Goal: Ask a question

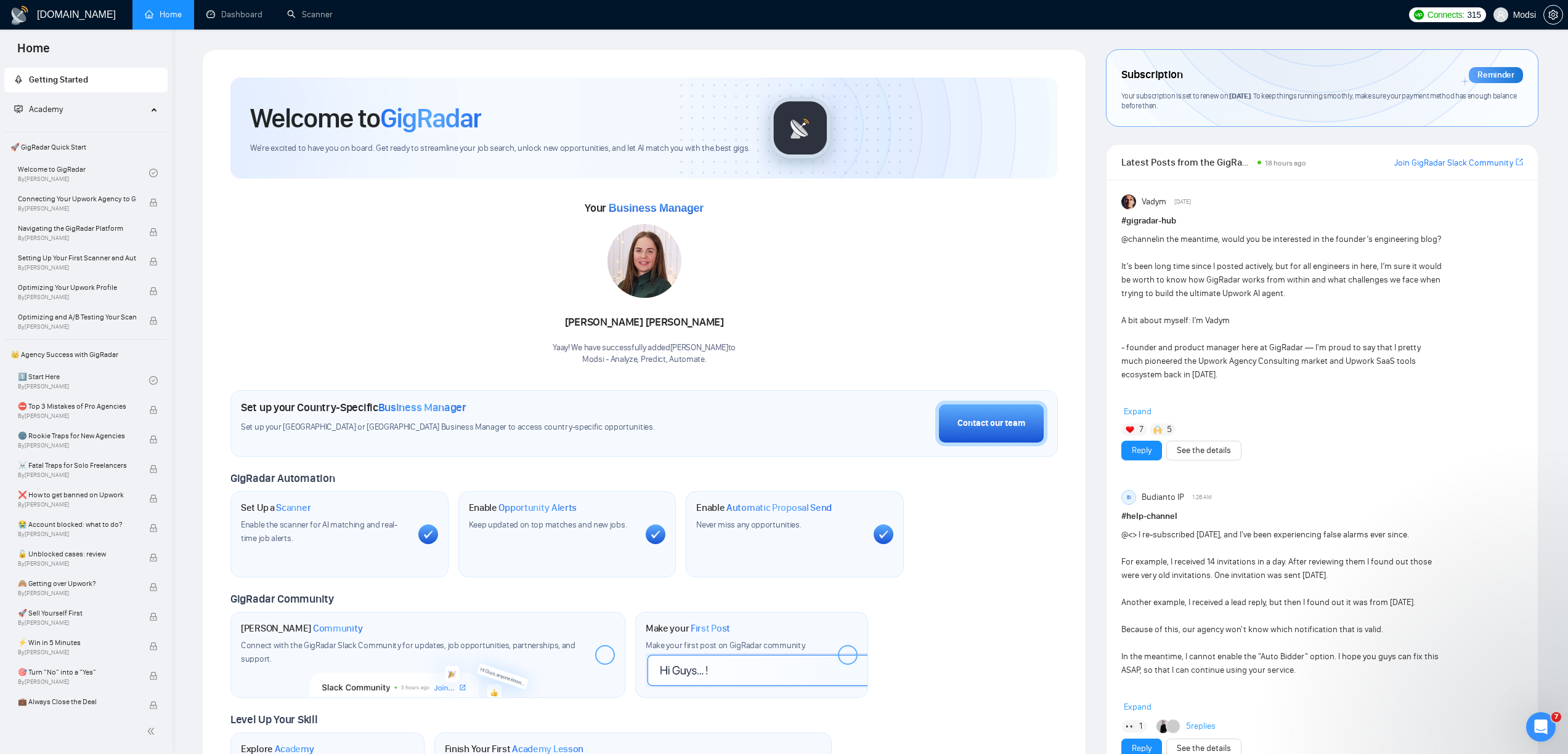
click at [1537, 725] on icon "Open Intercom Messenger" at bounding box center [1541, 727] width 20 height 20
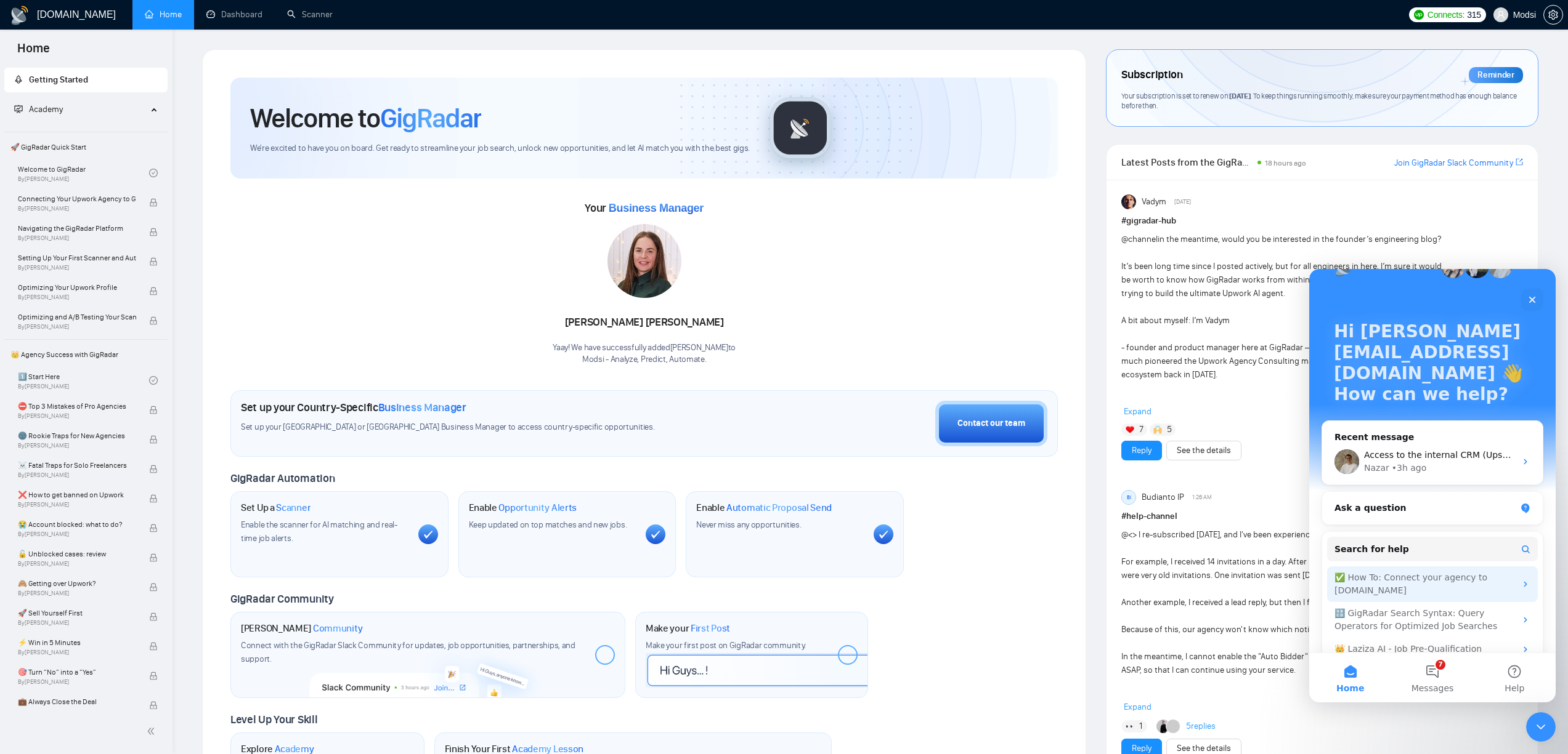
scroll to position [36, 0]
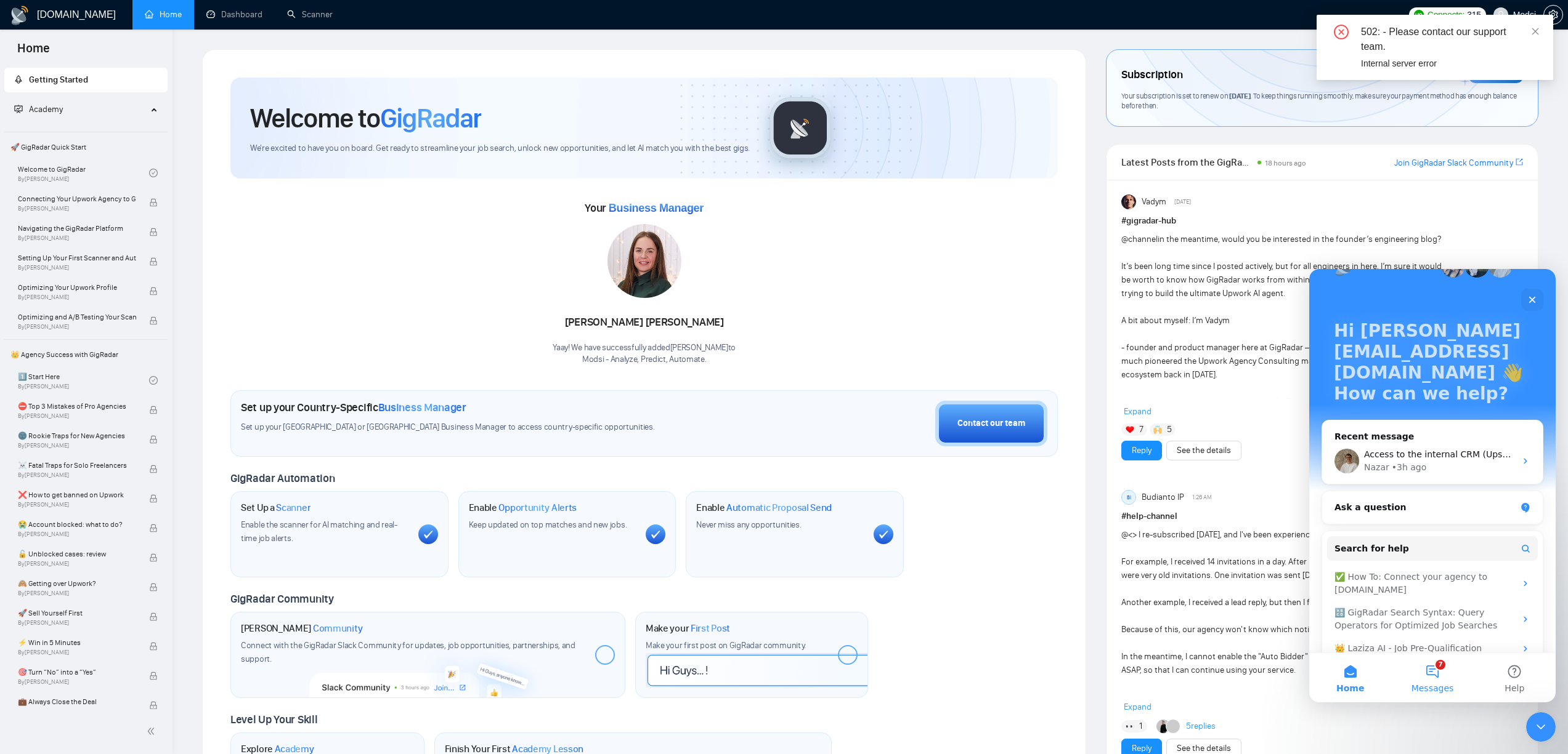
click at [1439, 671] on button "7 Messages" at bounding box center [1431, 677] width 82 height 49
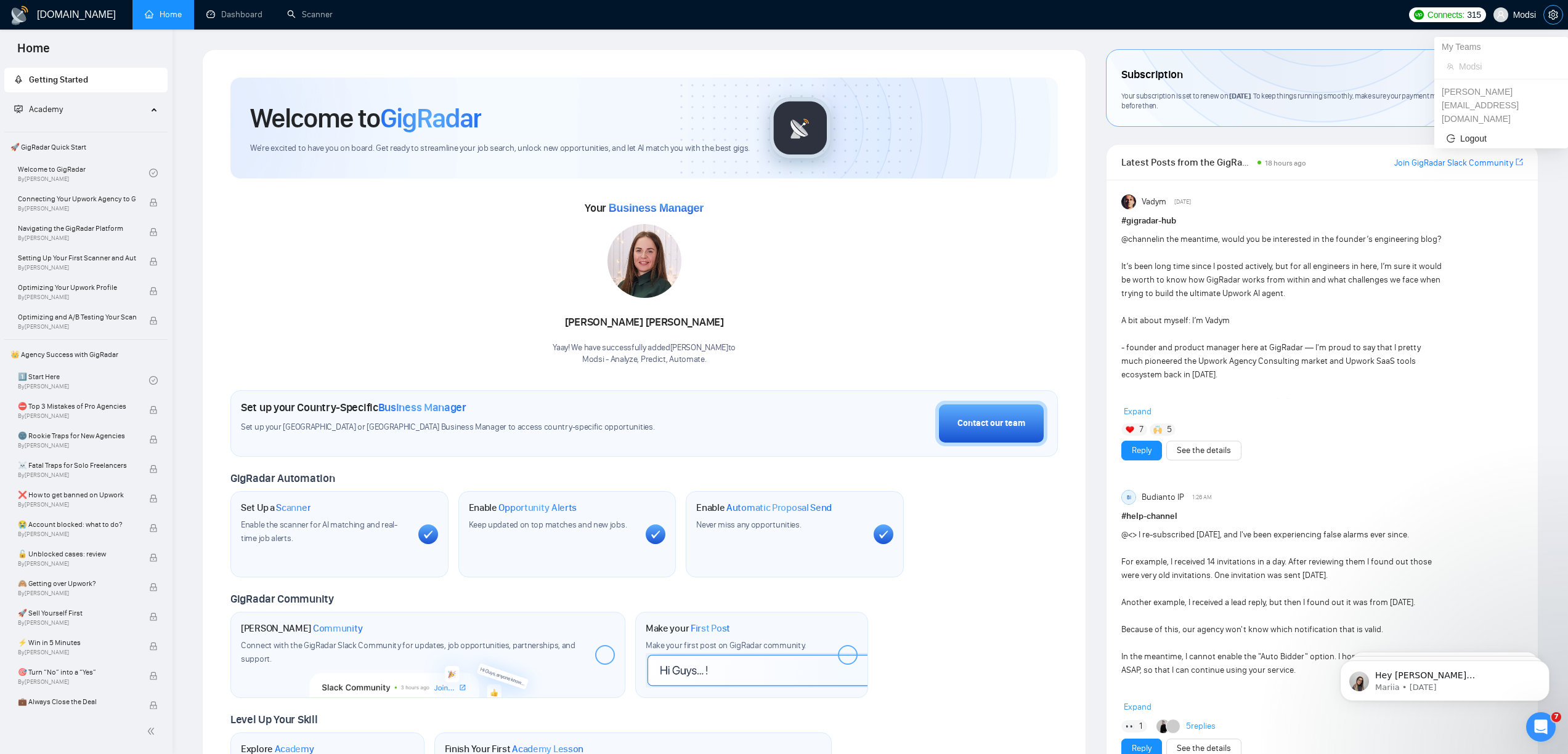
click at [1551, 19] on icon "setting" at bounding box center [1552, 15] width 10 height 10
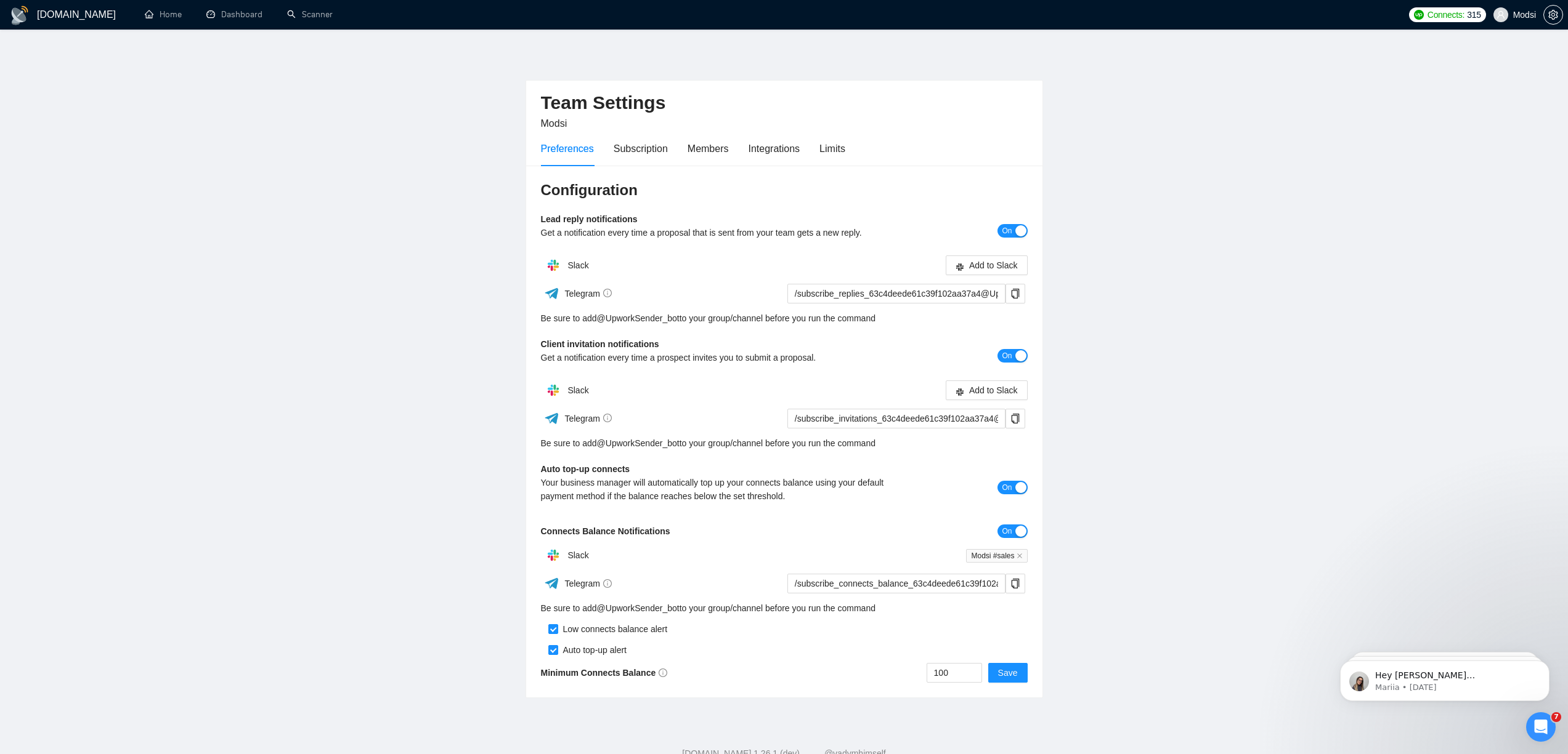
click at [747, 150] on div "Preferences Subscription Members Integrations Limits" at bounding box center [693, 148] width 304 height 35
click at [696, 151] on div "Members" at bounding box center [707, 148] width 42 height 16
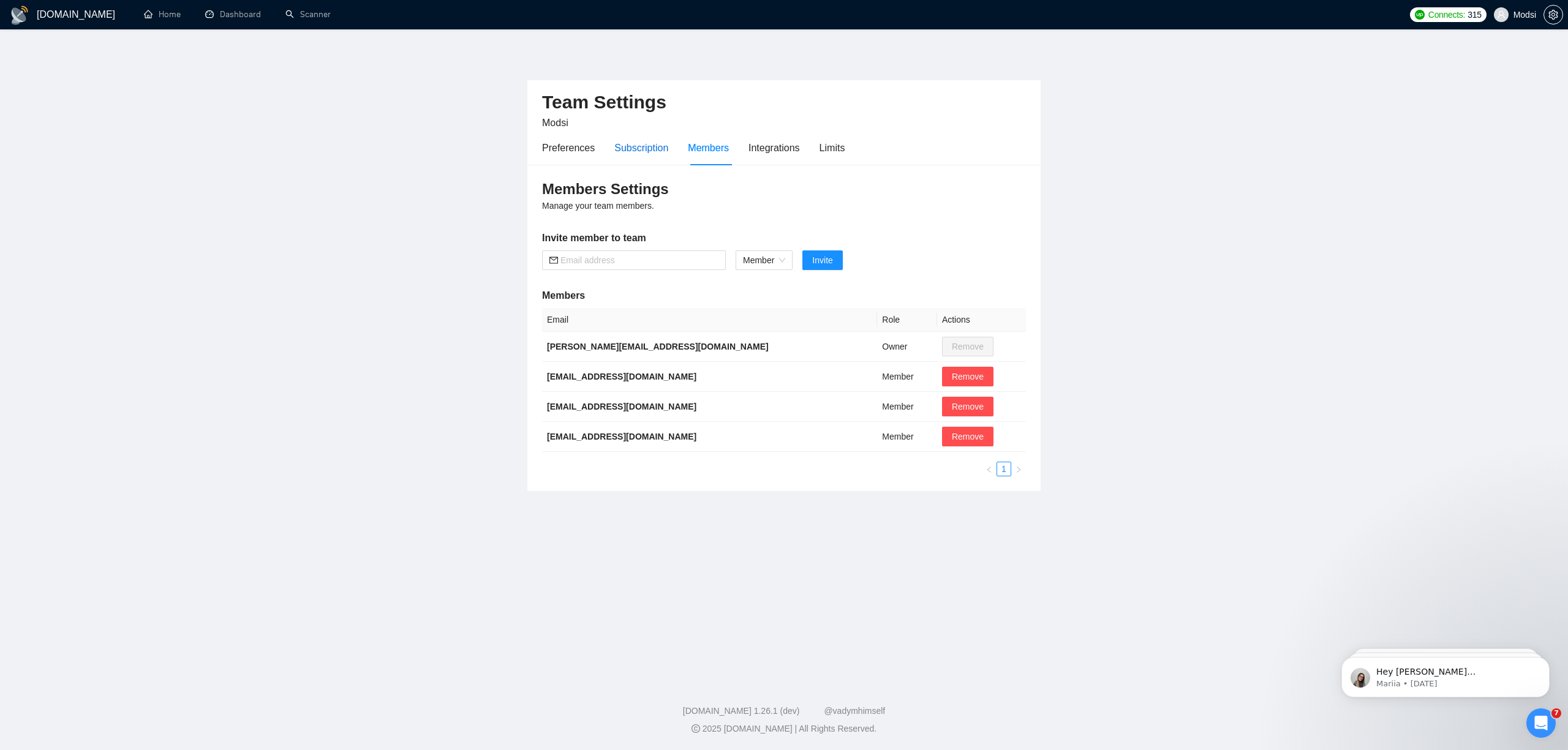
click at [668, 145] on div "Subscription" at bounding box center [641, 148] width 54 height 16
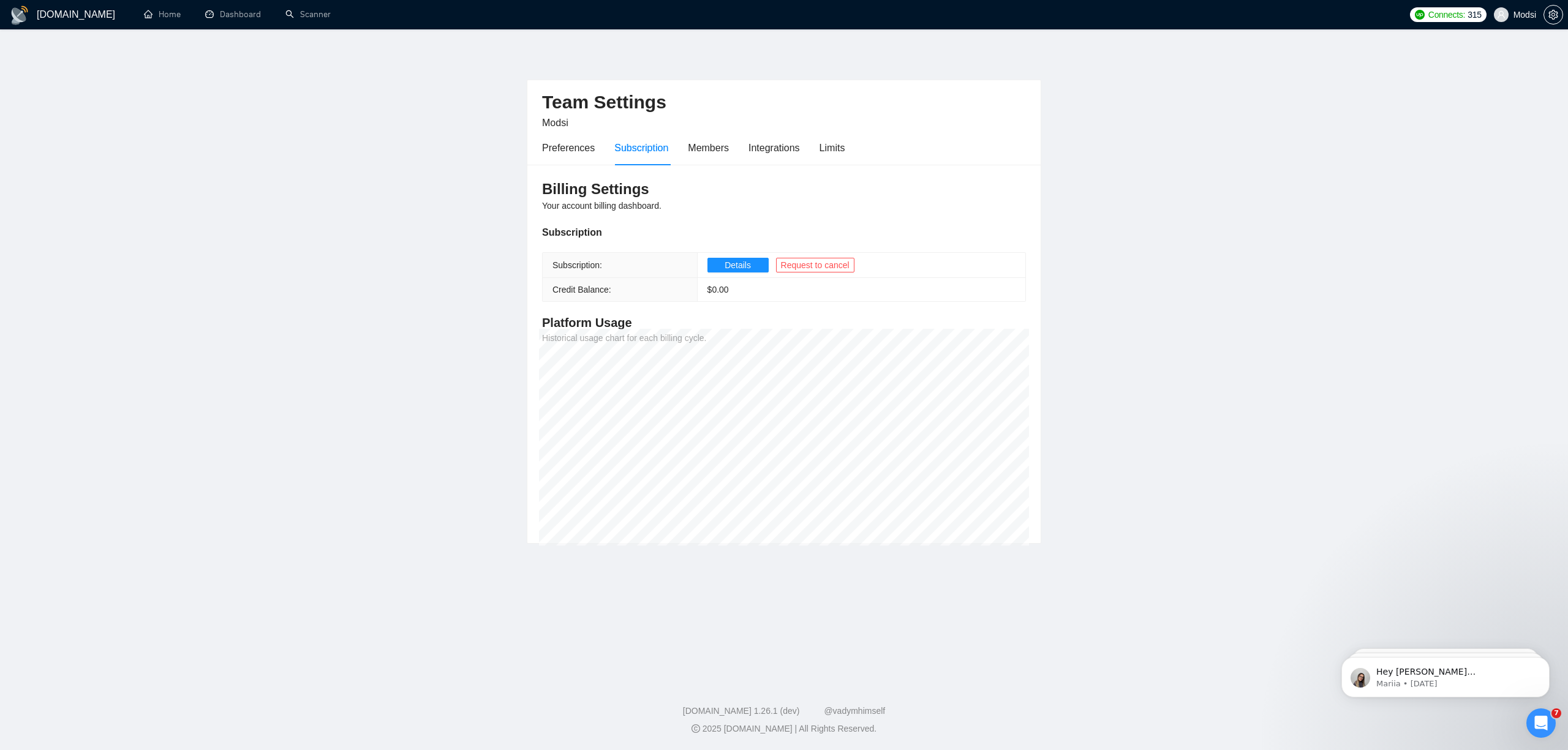
click at [1242, 291] on main "Team Settings Modsi Preferences Subscription Members Integrations Limits Billin…" at bounding box center [783, 352] width 1529 height 607
click at [414, 258] on main "Team Settings Modsi Preferences Subscription Members Integrations Limits Billin…" at bounding box center [783, 352] width 1529 height 607
click at [1201, 294] on main "Team Settings Modsi Preferences Subscription Members Integrations Limits Billin…" at bounding box center [783, 352] width 1529 height 607
click at [165, 19] on link "Home" at bounding box center [162, 14] width 37 height 10
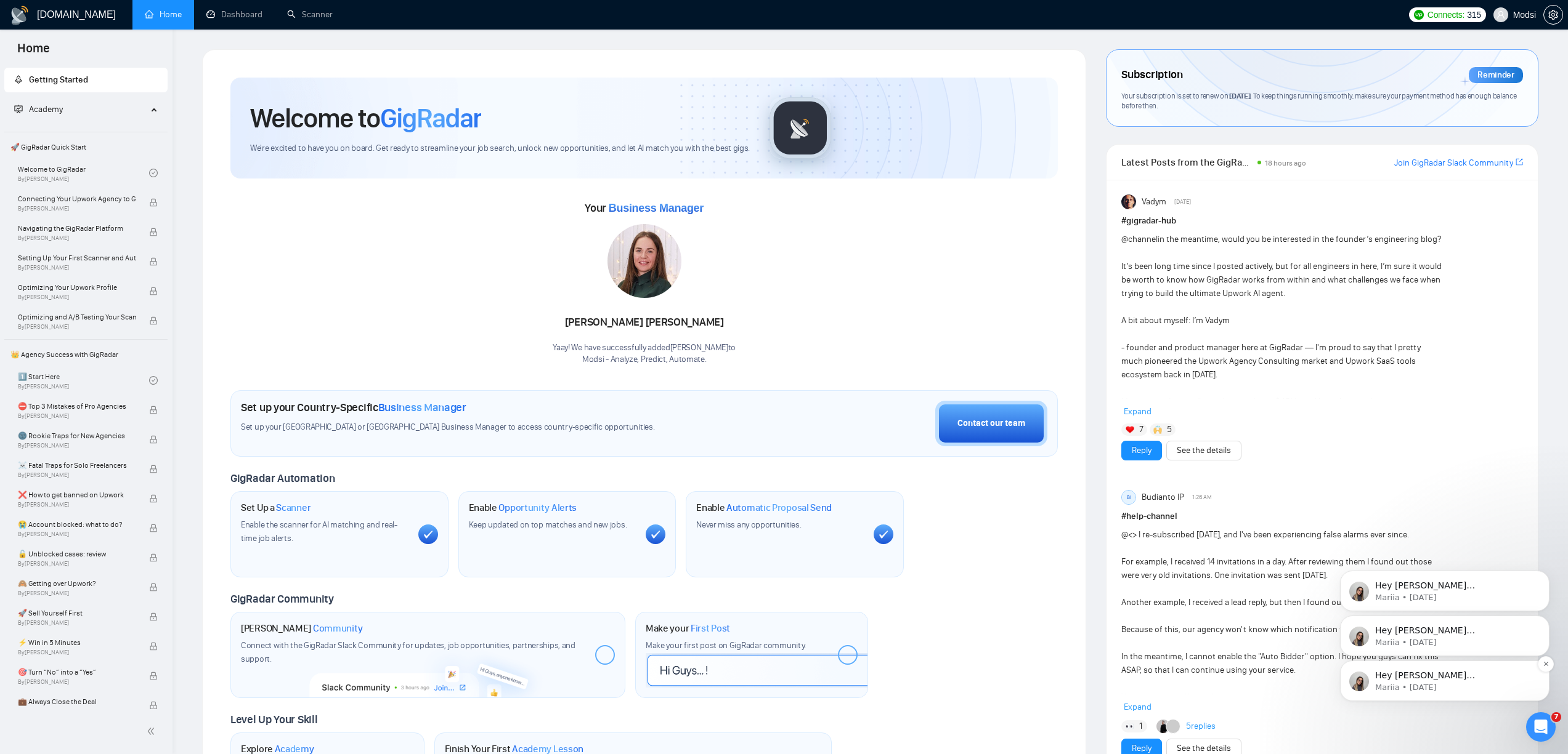
click at [1469, 687] on p "Mariia • 9w ago" at bounding box center [1455, 688] width 159 height 11
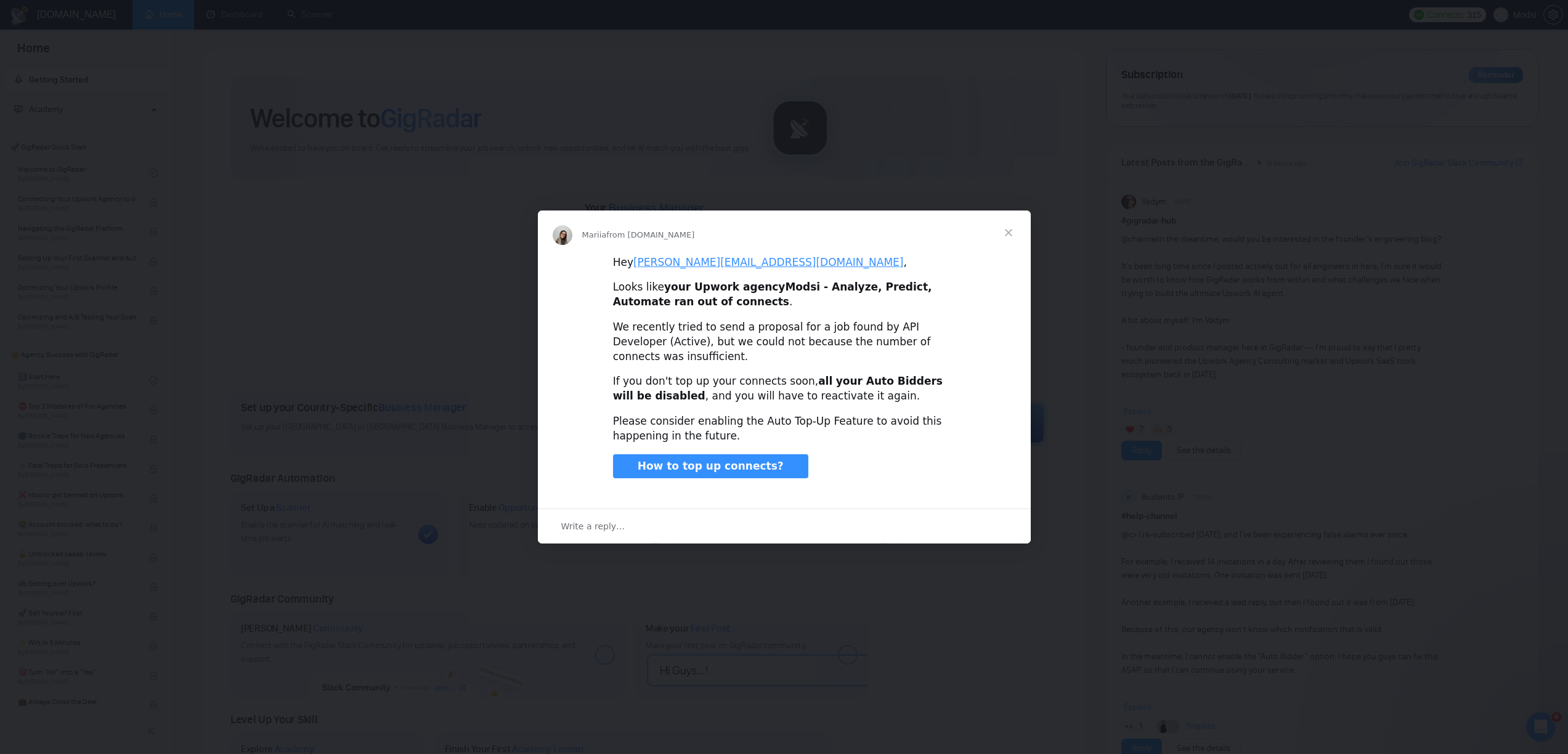
click at [1013, 231] on span "Close" at bounding box center [1008, 232] width 44 height 44
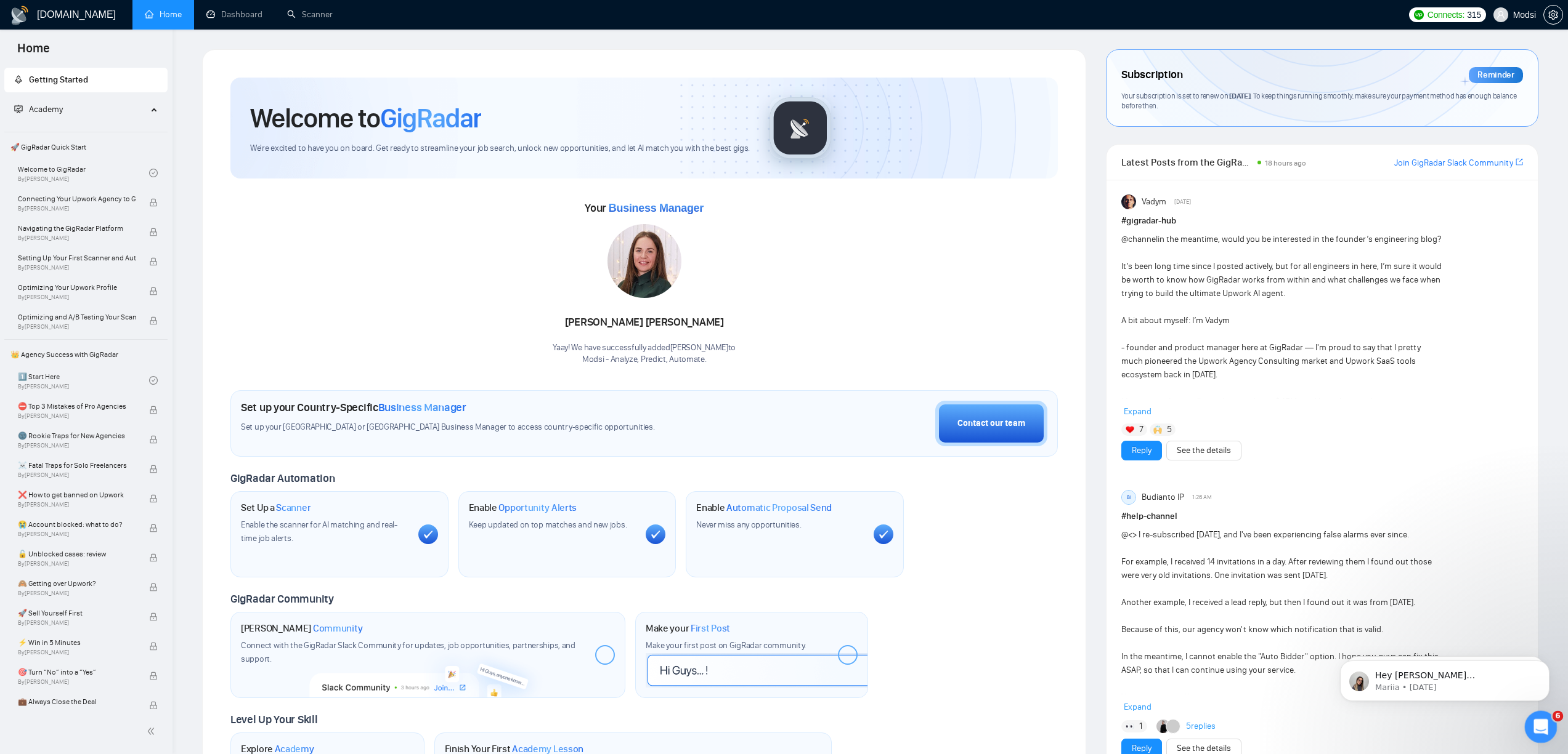
drag, startPoint x: 3048, startPoint y: 1440, endPoint x: 1543, endPoint y: 725, distance: 1666.2
click at [1544, 726] on icon "Open Intercom Messenger" at bounding box center [1539, 725] width 20 height 20
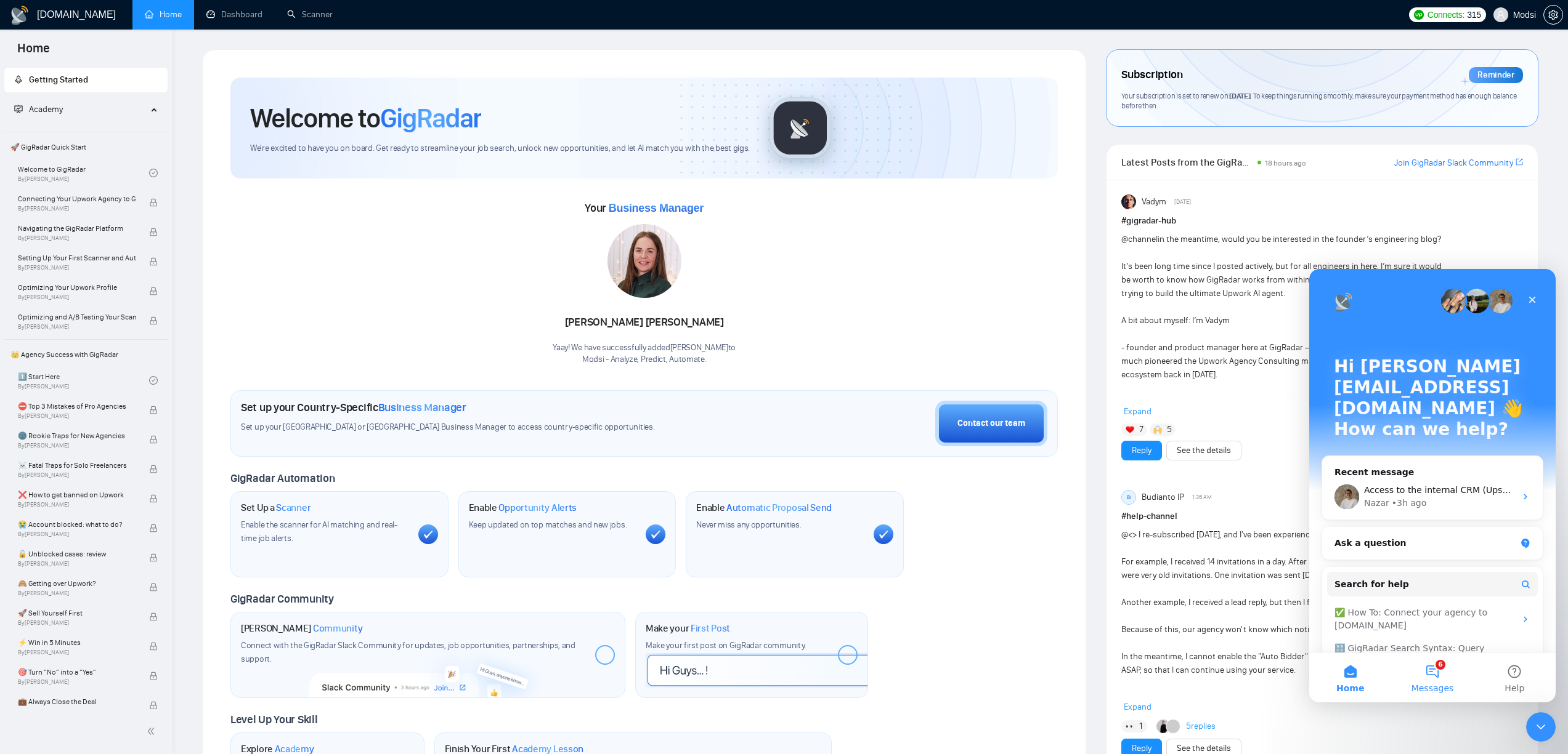
click at [1425, 671] on button "6 Messages" at bounding box center [1431, 677] width 82 height 49
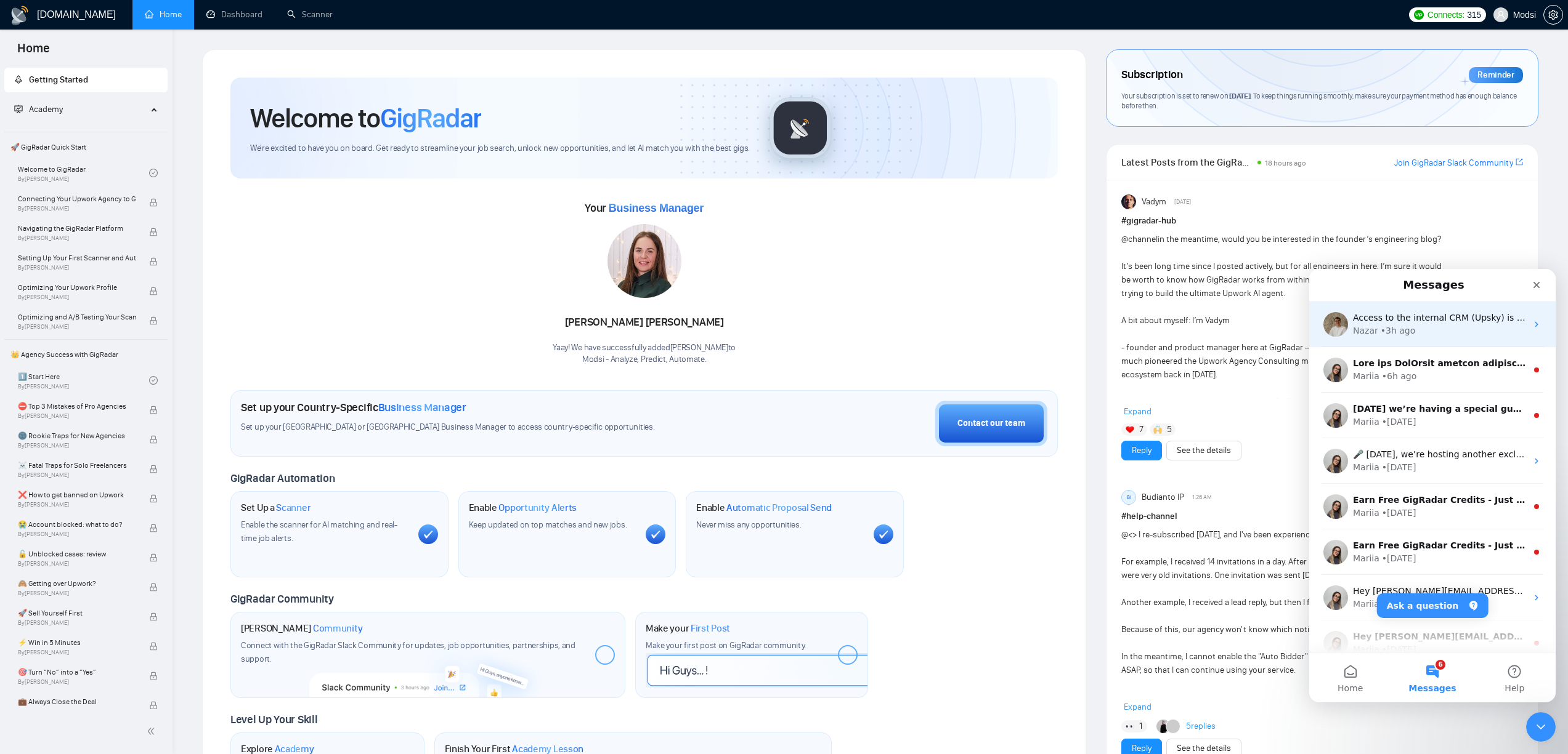
click at [1396, 335] on div "• 3h ago" at bounding box center [1398, 331] width 35 height 13
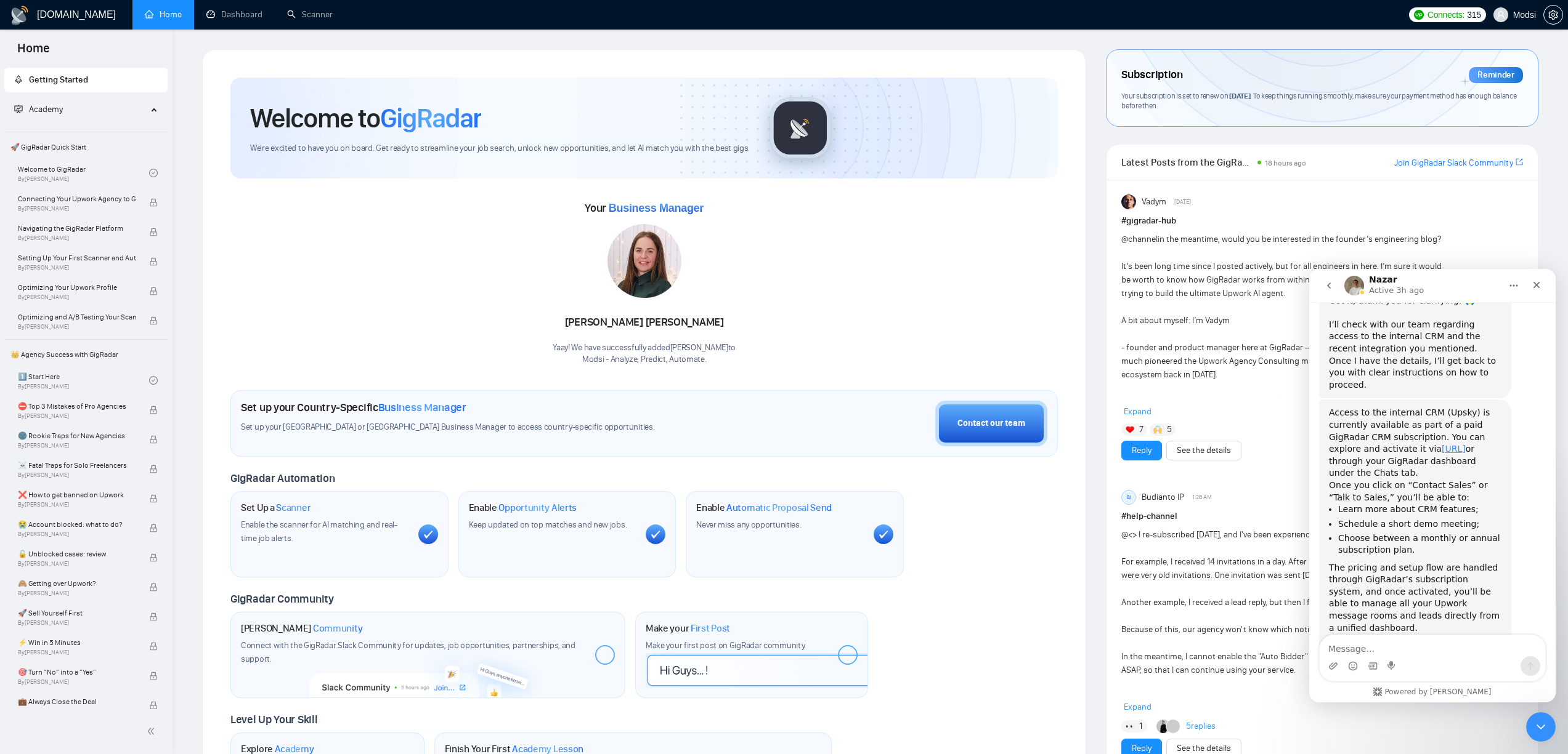
scroll to position [820, 0]
click at [1456, 442] on link "app.upsky.ai" at bounding box center [1454, 447] width 24 height 10
click at [1426, 406] on div "Access to the internal CRM (Upsky) is currently available as part of a paid Gig…" at bounding box center [1415, 442] width 172 height 73
click at [1466, 442] on link "app.upsky.ai" at bounding box center [1454, 447] width 24 height 10
click at [1443, 663] on div "Intercom messenger" at bounding box center [1432, 666] width 225 height 19
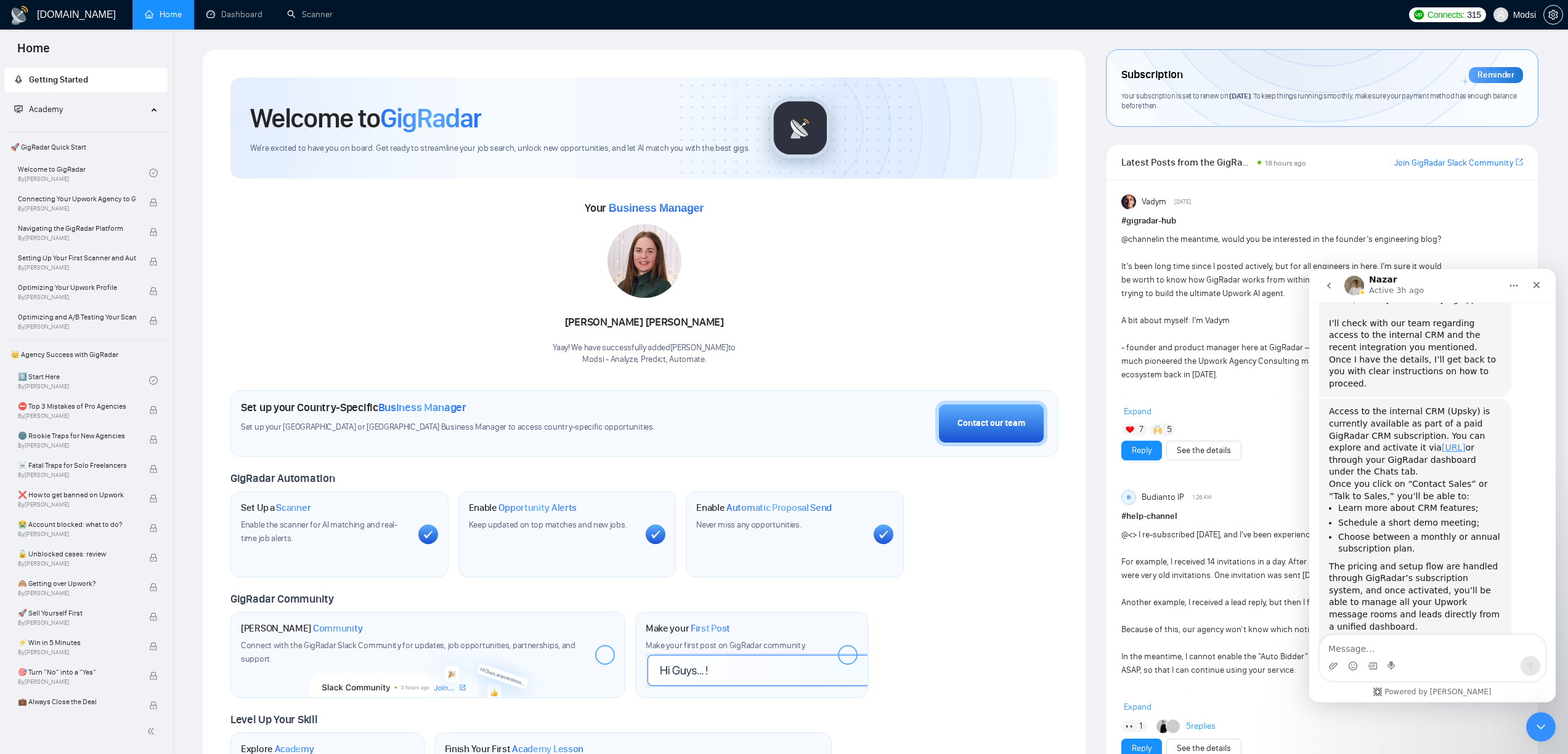
click at [1443, 658] on div "Intercom messenger" at bounding box center [1432, 666] width 225 height 19
click at [1443, 650] on textarea "Message…" at bounding box center [1432, 645] width 225 height 21
click at [1463, 442] on link "app.upsky.ai" at bounding box center [1454, 447] width 24 height 10
click at [1455, 442] on link "app.upsky.ai" at bounding box center [1454, 447] width 24 height 10
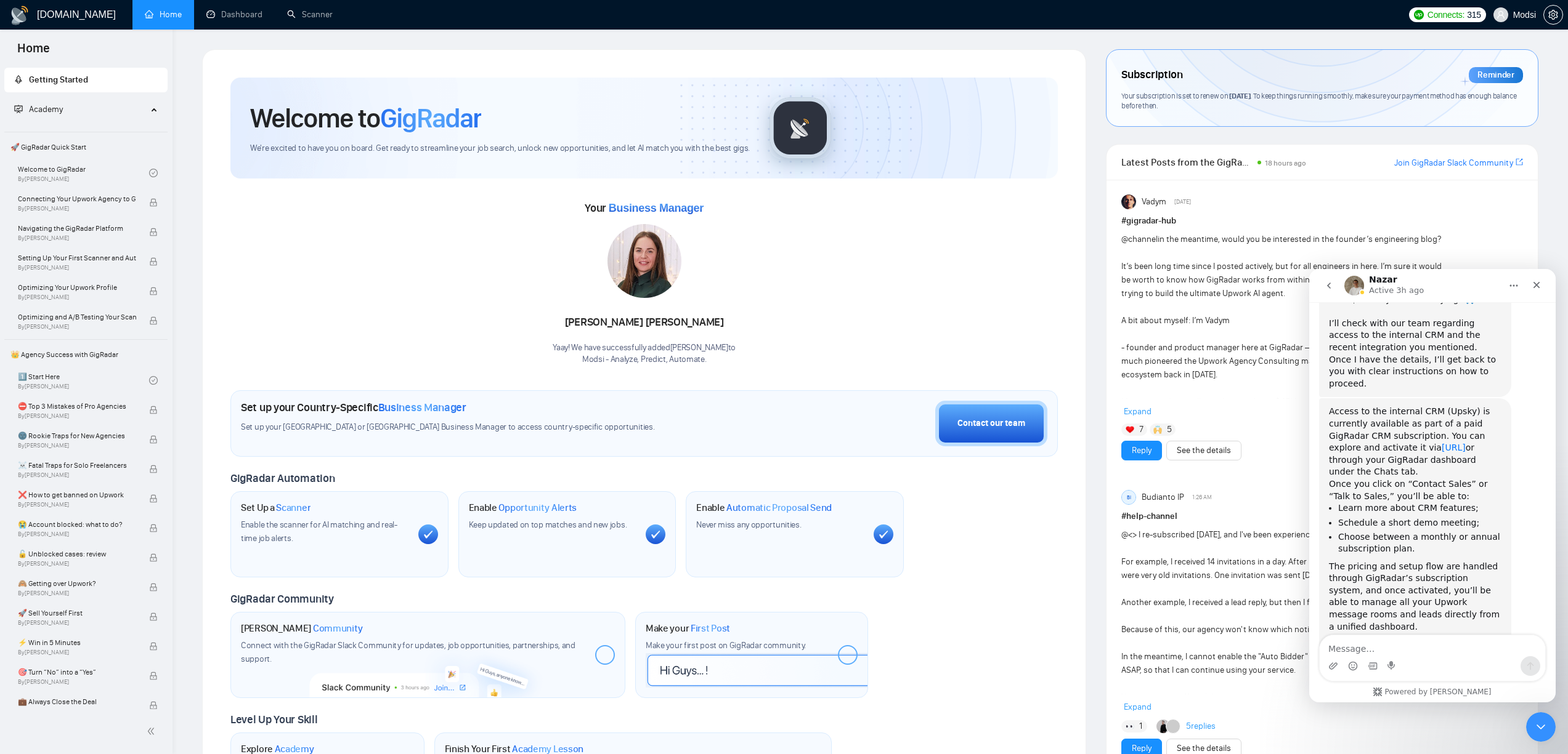
click at [1455, 442] on link "app.upsky.ai" at bounding box center [1454, 447] width 24 height 10
click at [1467, 659] on div "Intercom messenger" at bounding box center [1432, 666] width 225 height 19
click at [1468, 654] on textarea "Message…" at bounding box center [1432, 645] width 225 height 21
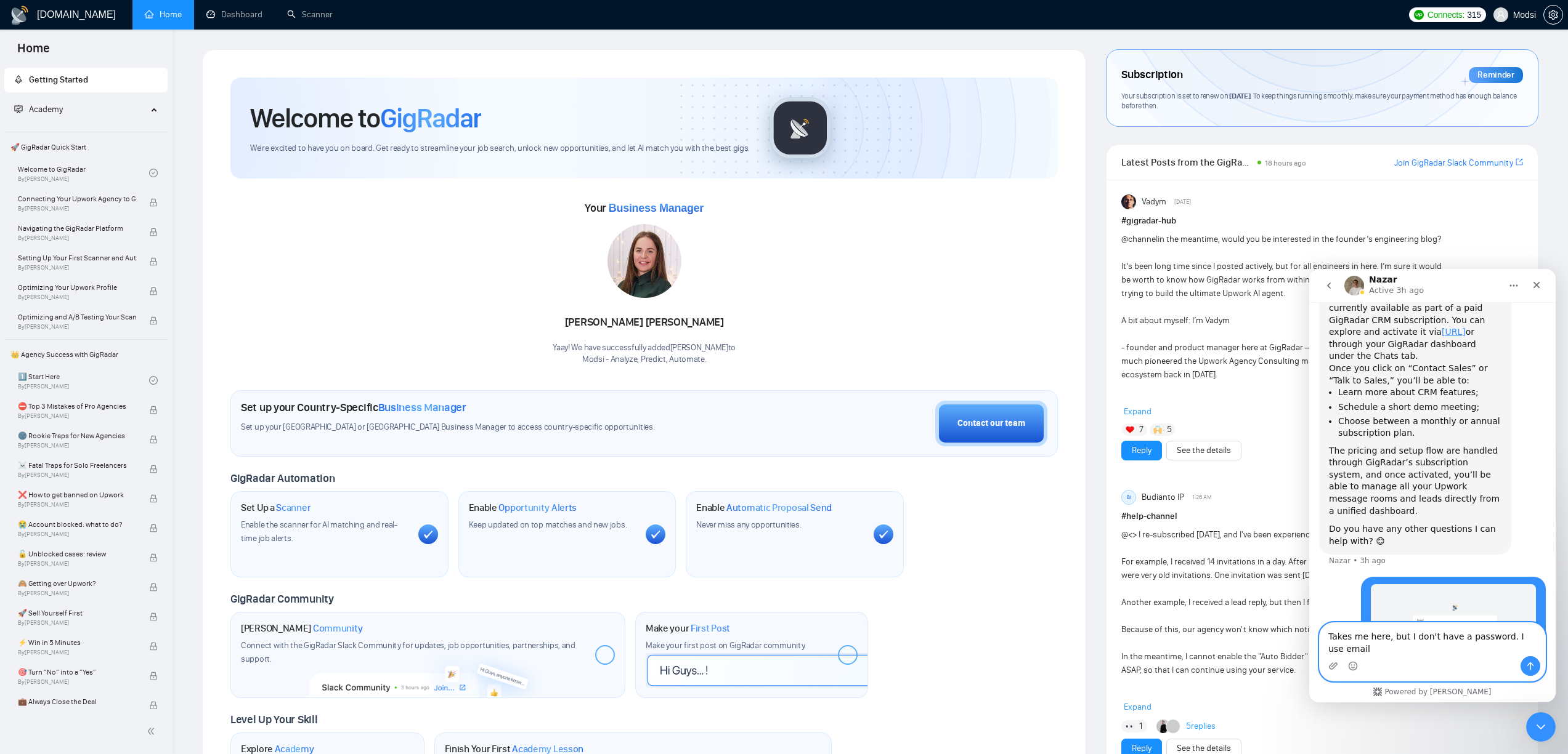
scroll to position [948, 0]
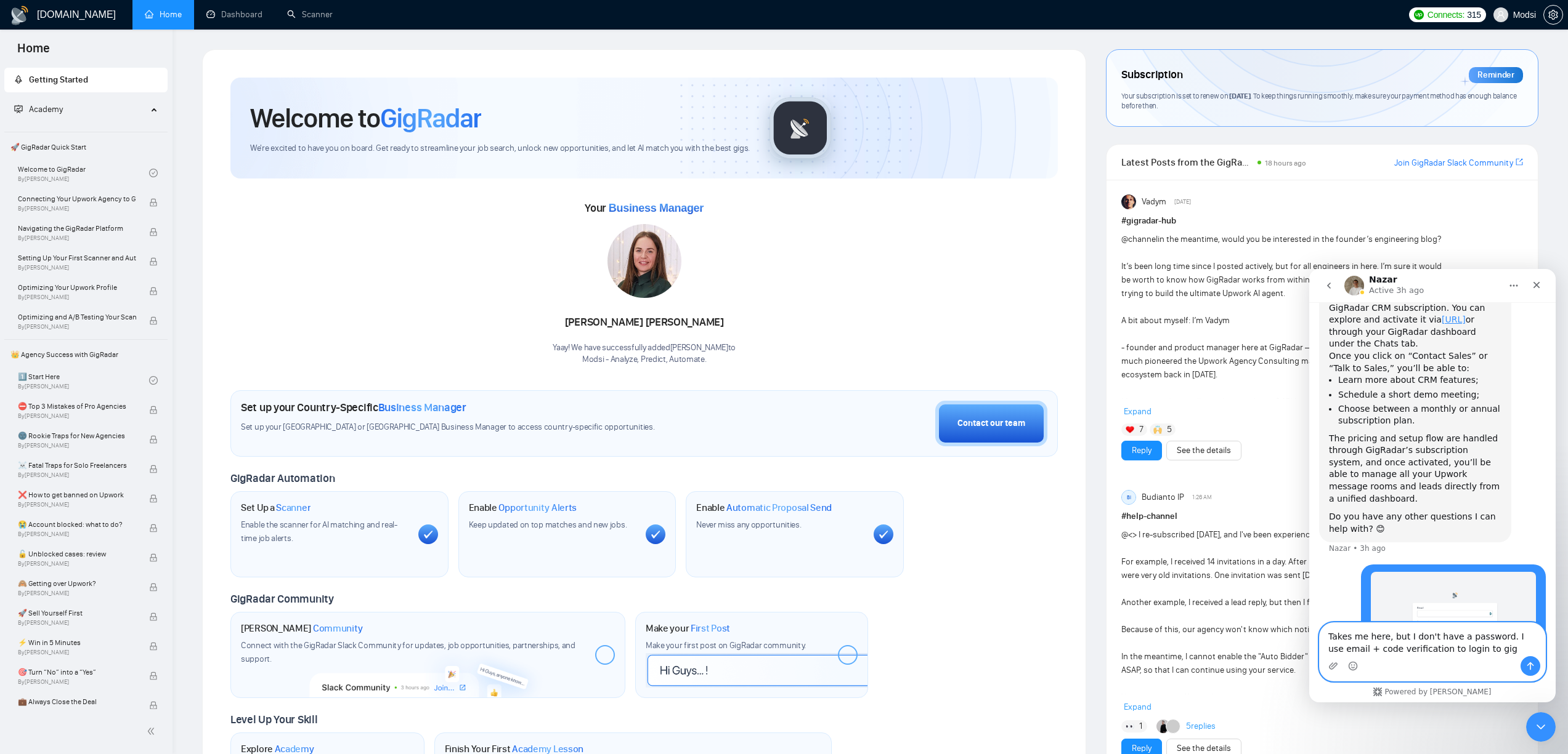
type textarea "Takes me here, but I don't have a password. I use email + code verification to …"
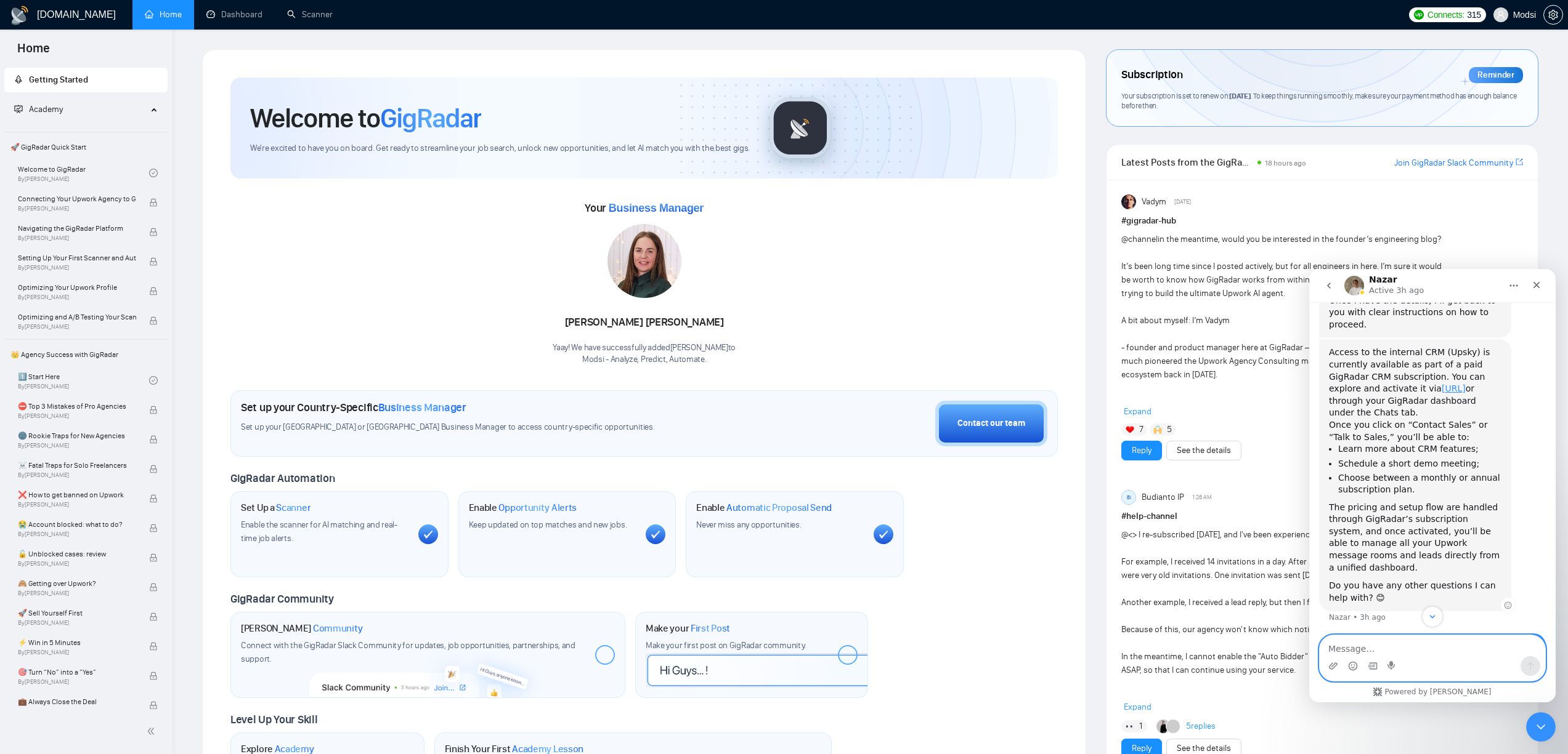
scroll to position [879, 0]
click at [1467, 637] on textarea "Message…" at bounding box center [1432, 645] width 225 height 21
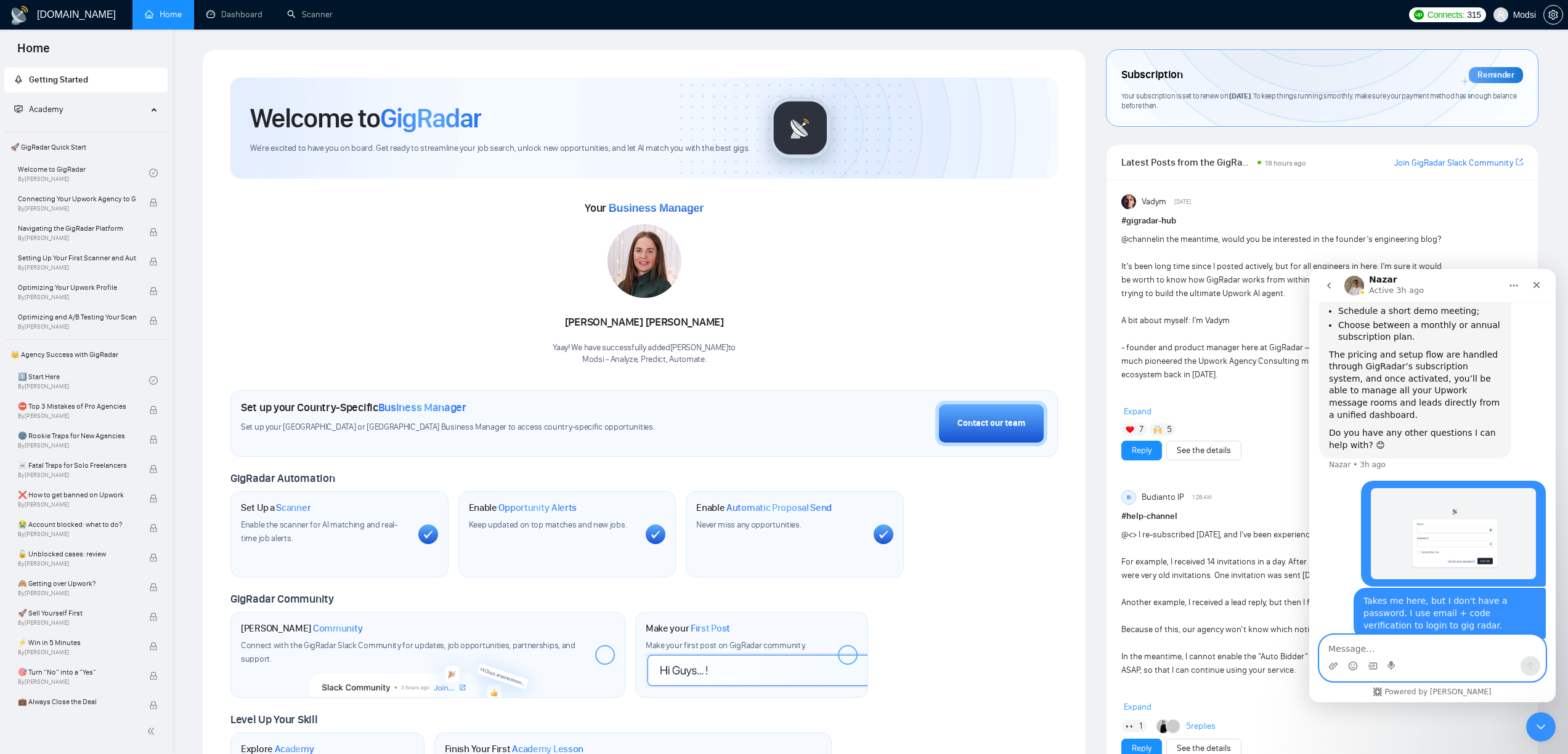
scroll to position [1085, 0]
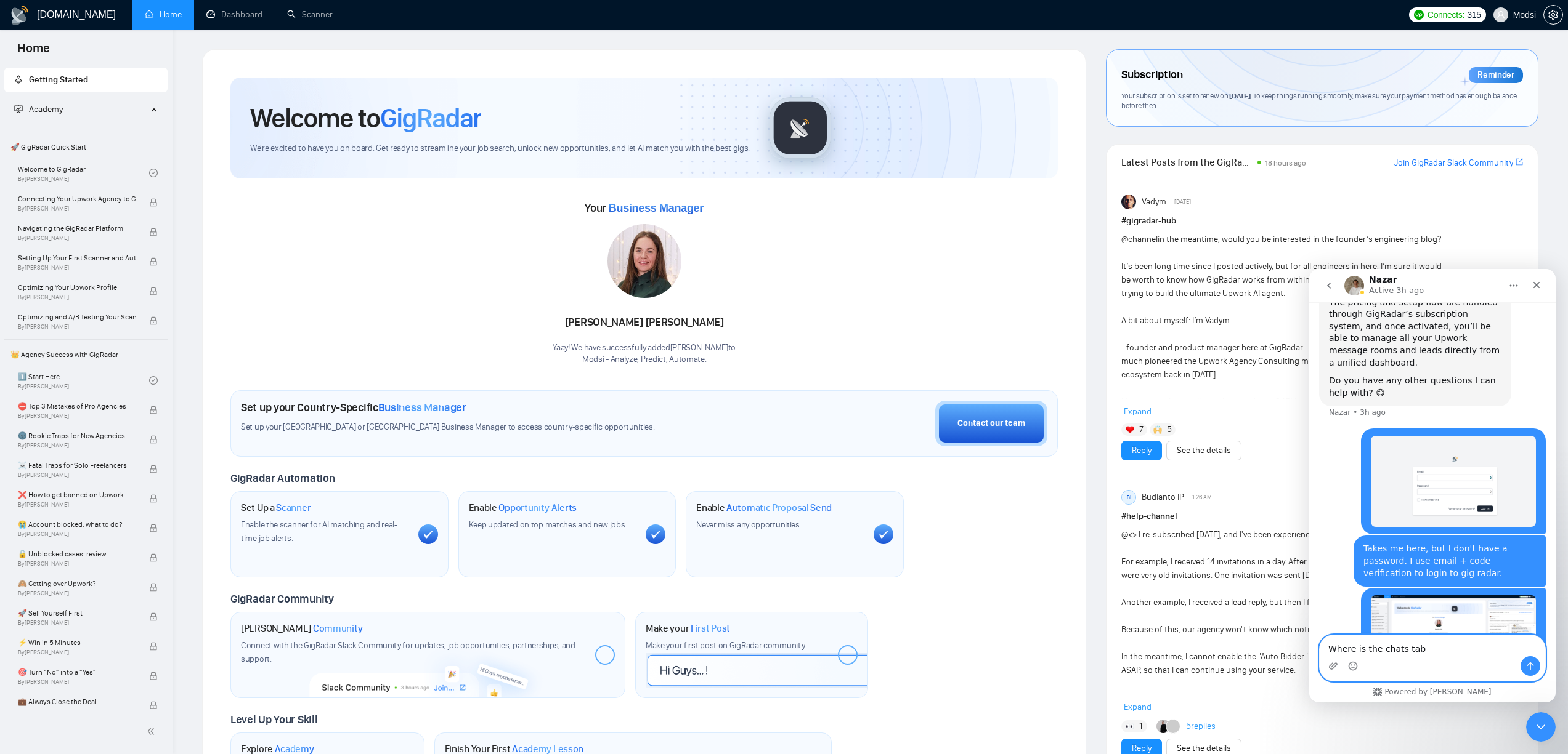
type textarea "Where is the chats tab?"
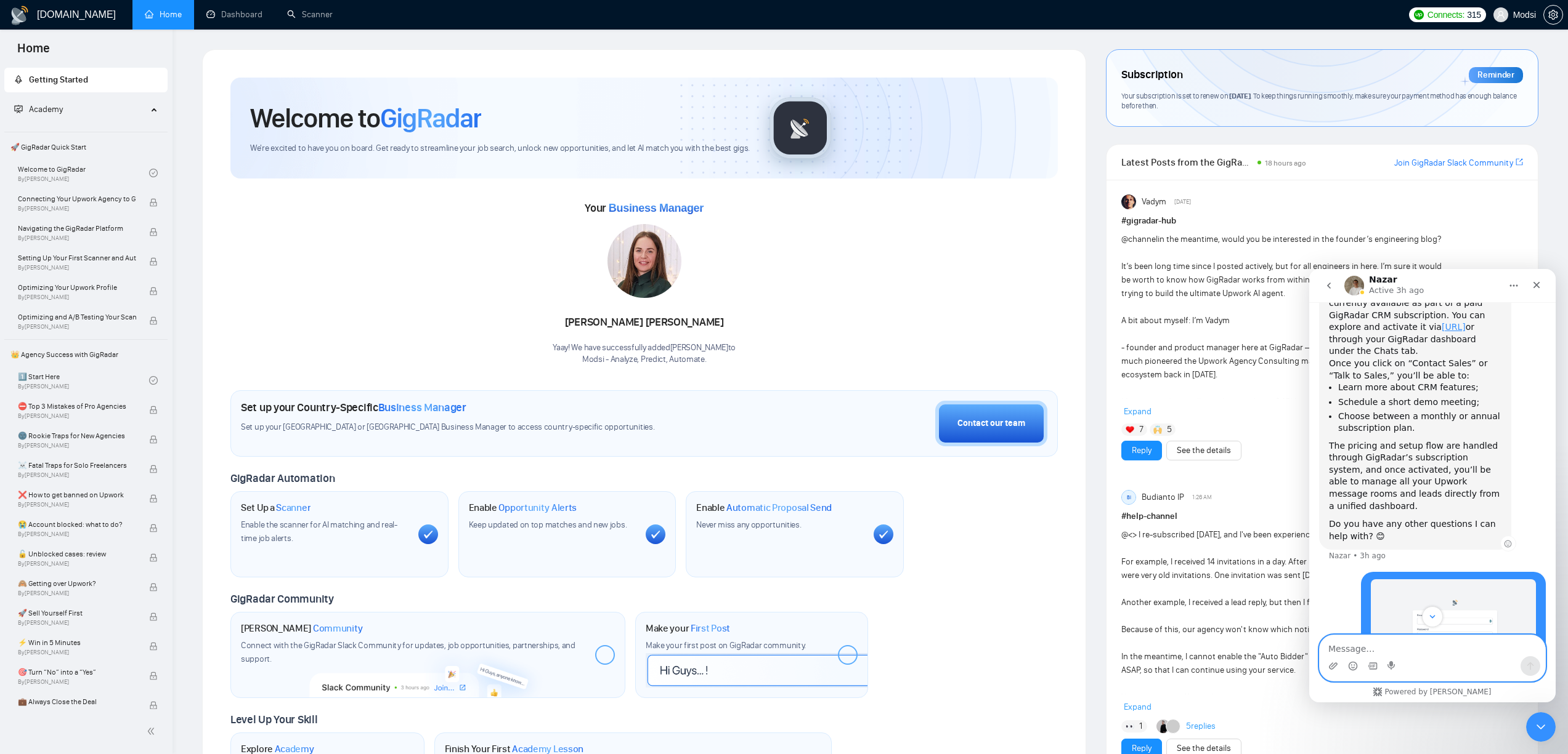
scroll to position [928, 0]
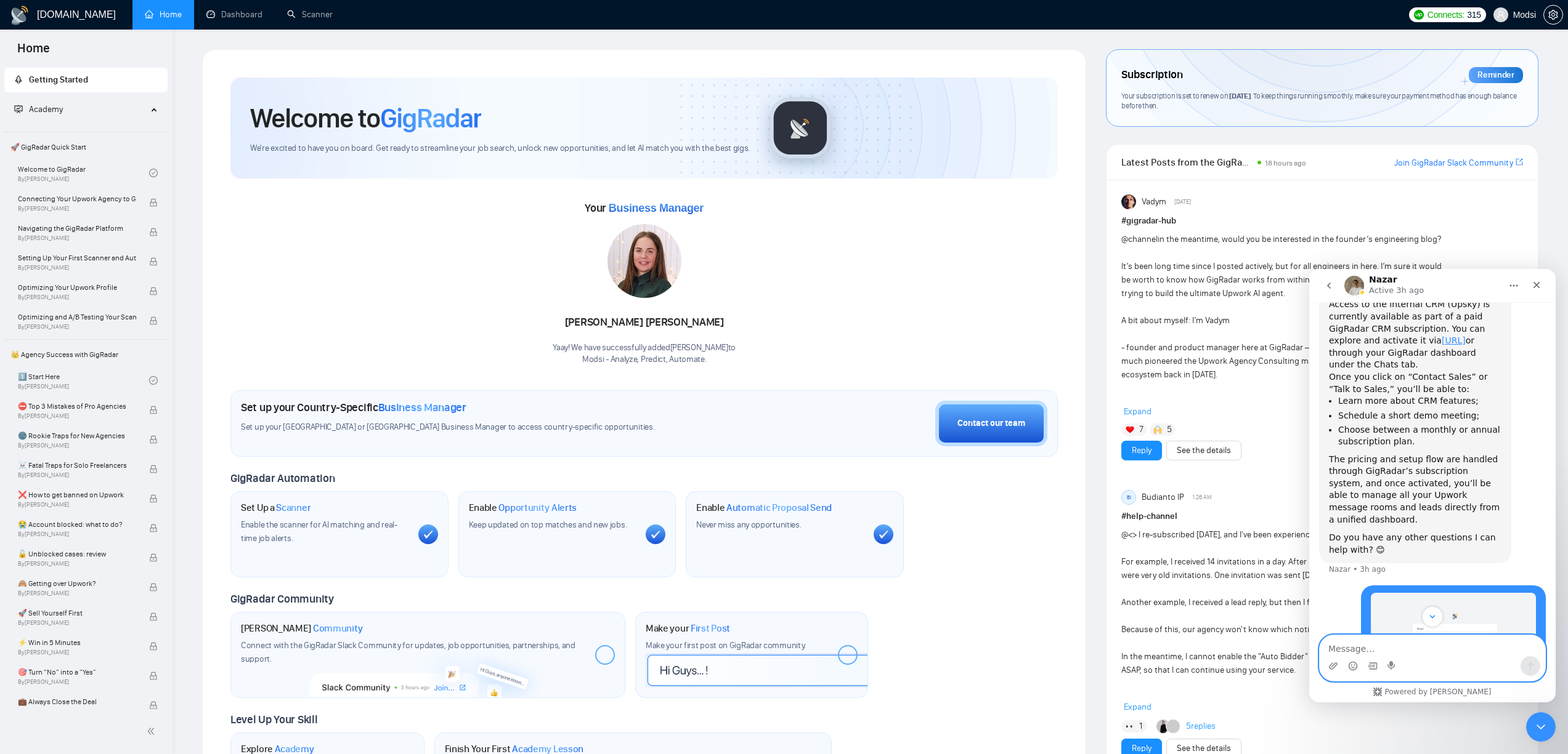
click at [1333, 285] on icon "go back" at bounding box center [1328, 286] width 10 height 10
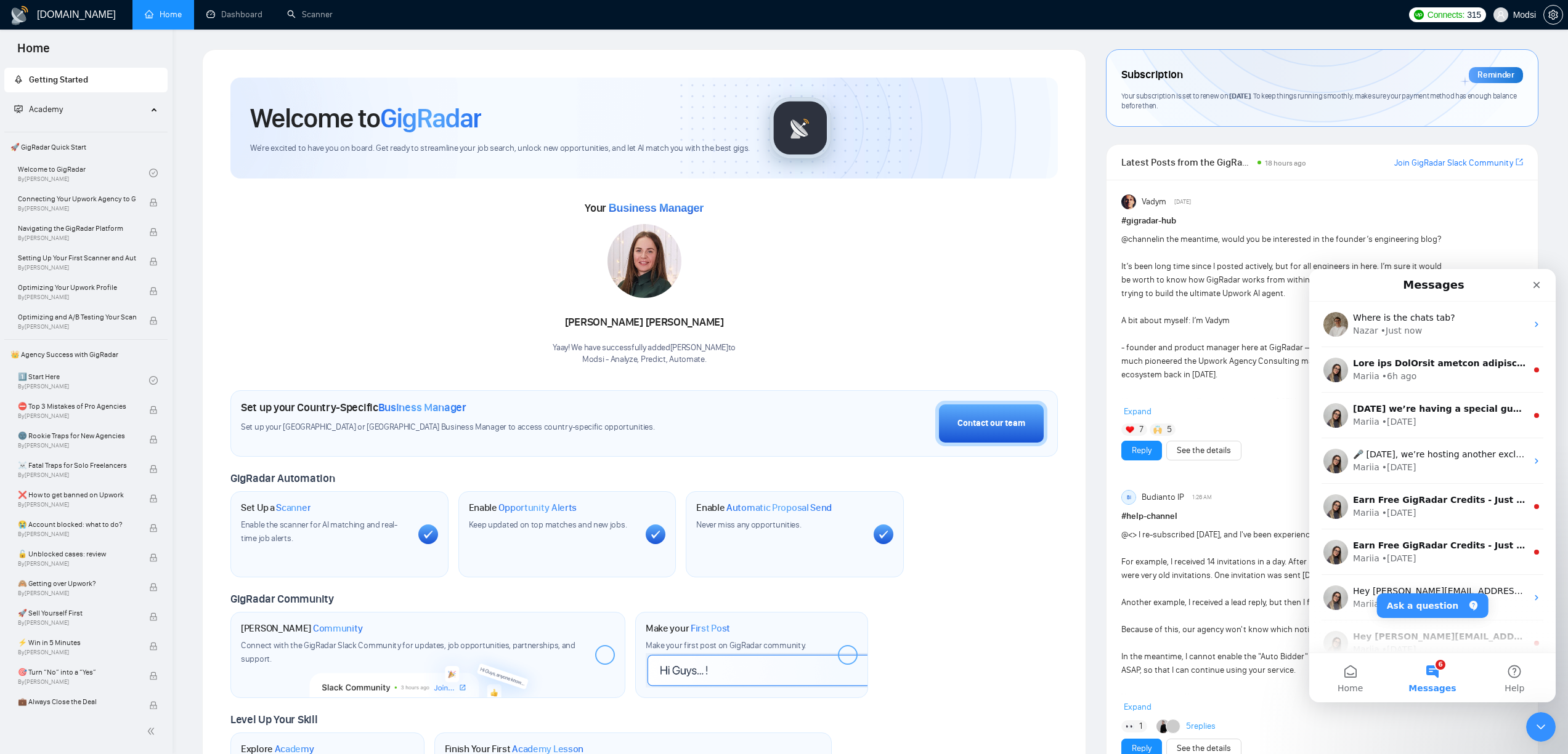
scroll to position [0, 0]
click at [1346, 675] on button "Home" at bounding box center [1349, 677] width 82 height 49
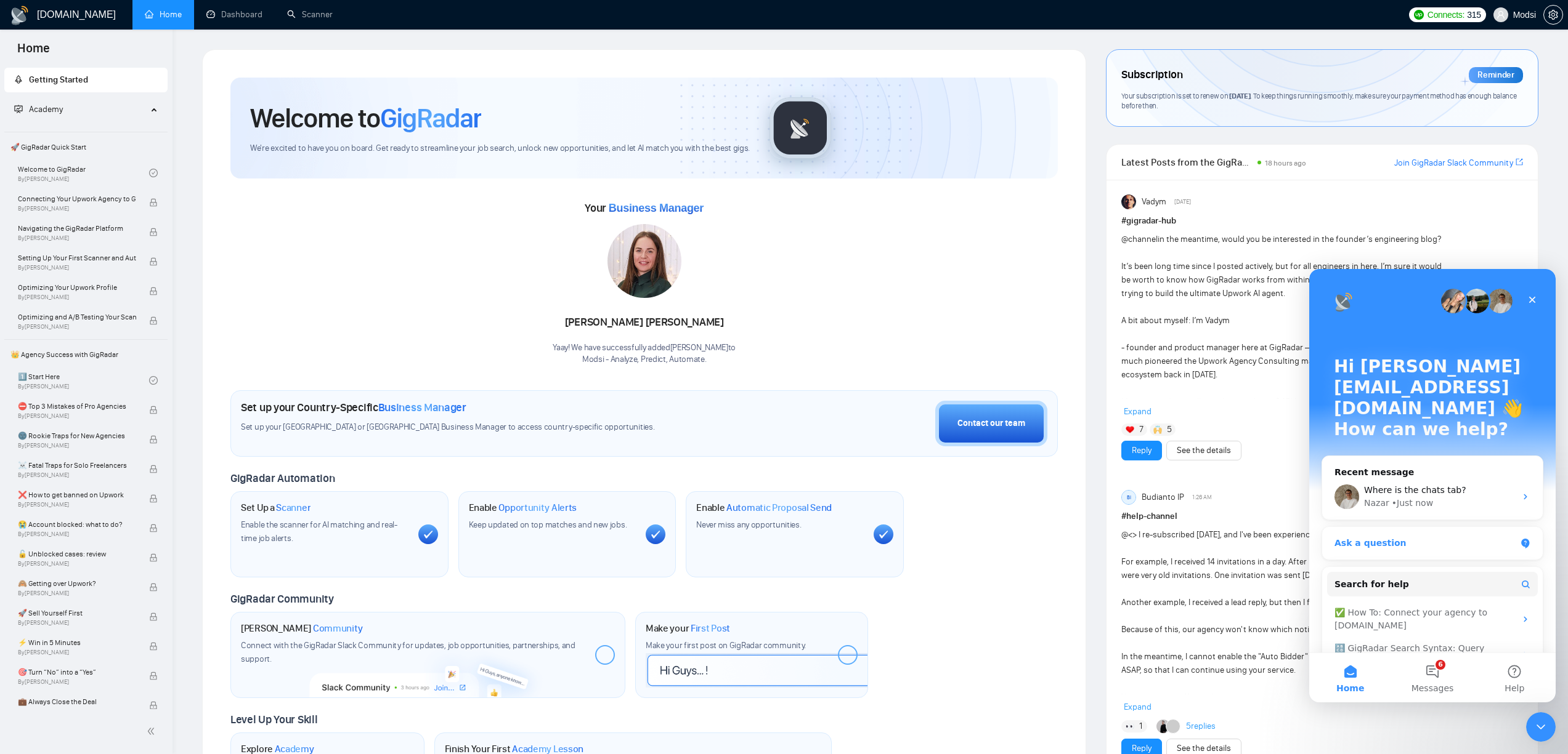
click at [1439, 536] on div "Ask a question" at bounding box center [1425, 543] width 181 height 13
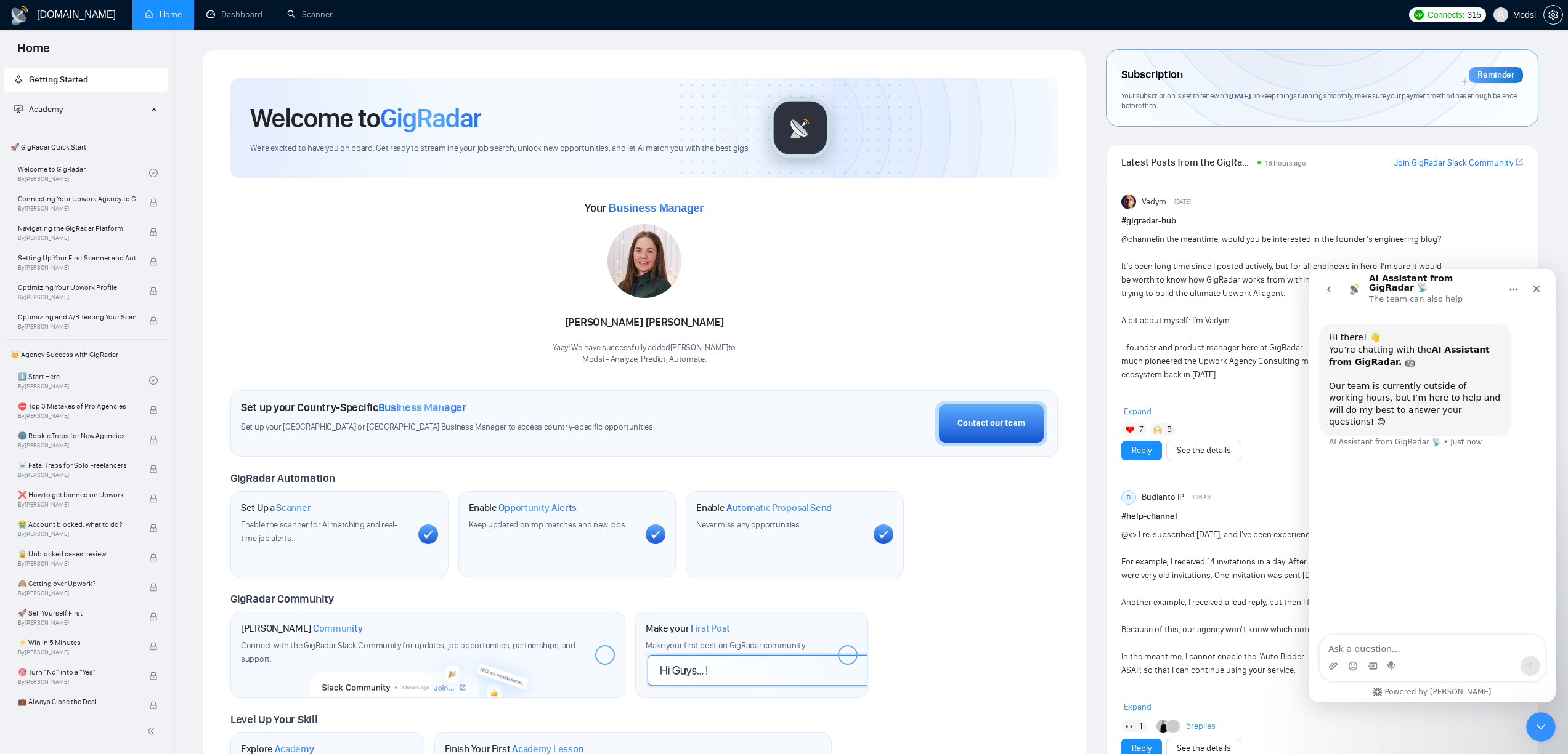
click at [1333, 296] on button "go back" at bounding box center [1328, 289] width 23 height 23
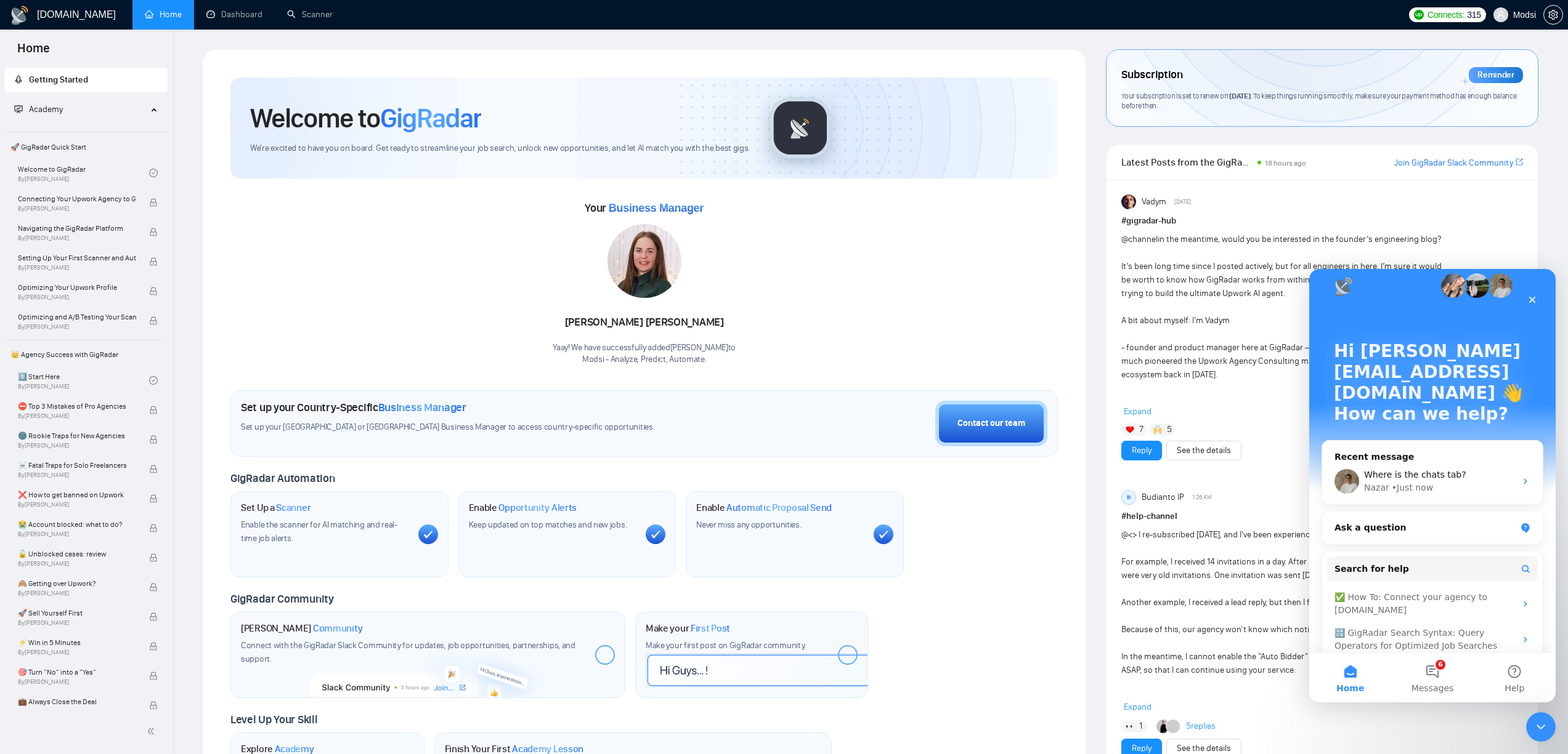
scroll to position [36, 0]
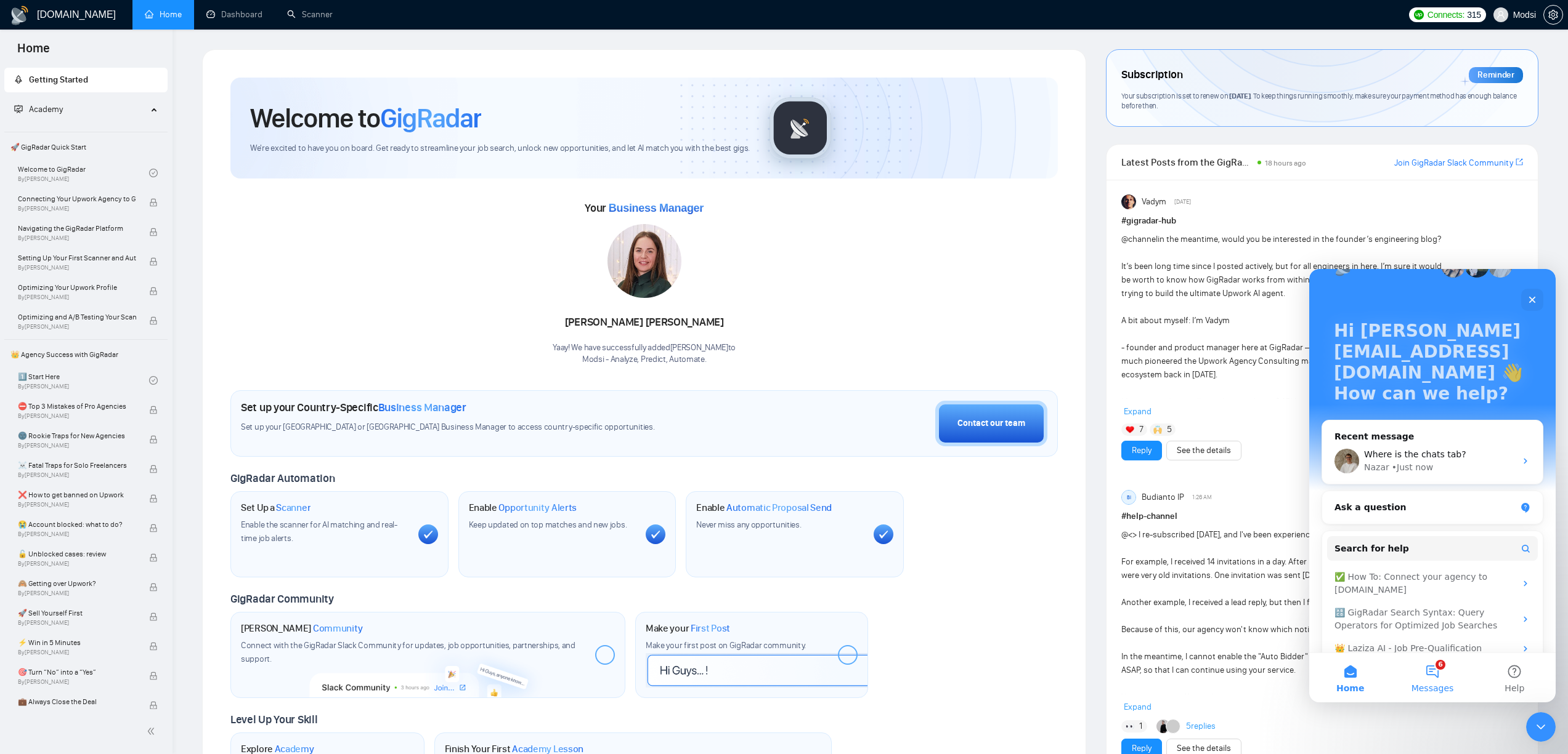
click at [1441, 677] on button "6 Messages" at bounding box center [1431, 677] width 82 height 49
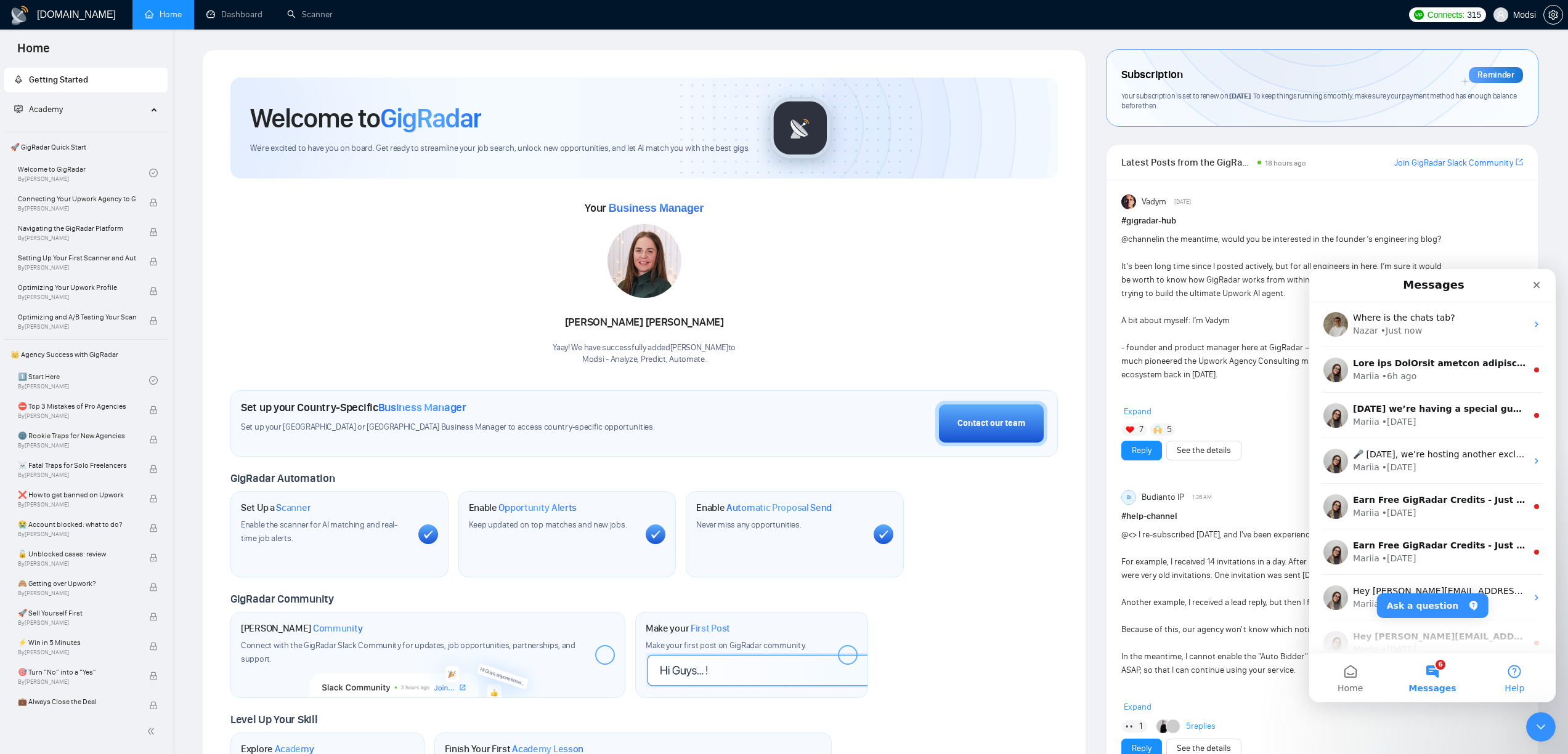
click at [1517, 687] on span "Help" at bounding box center [1514, 688] width 19 height 8
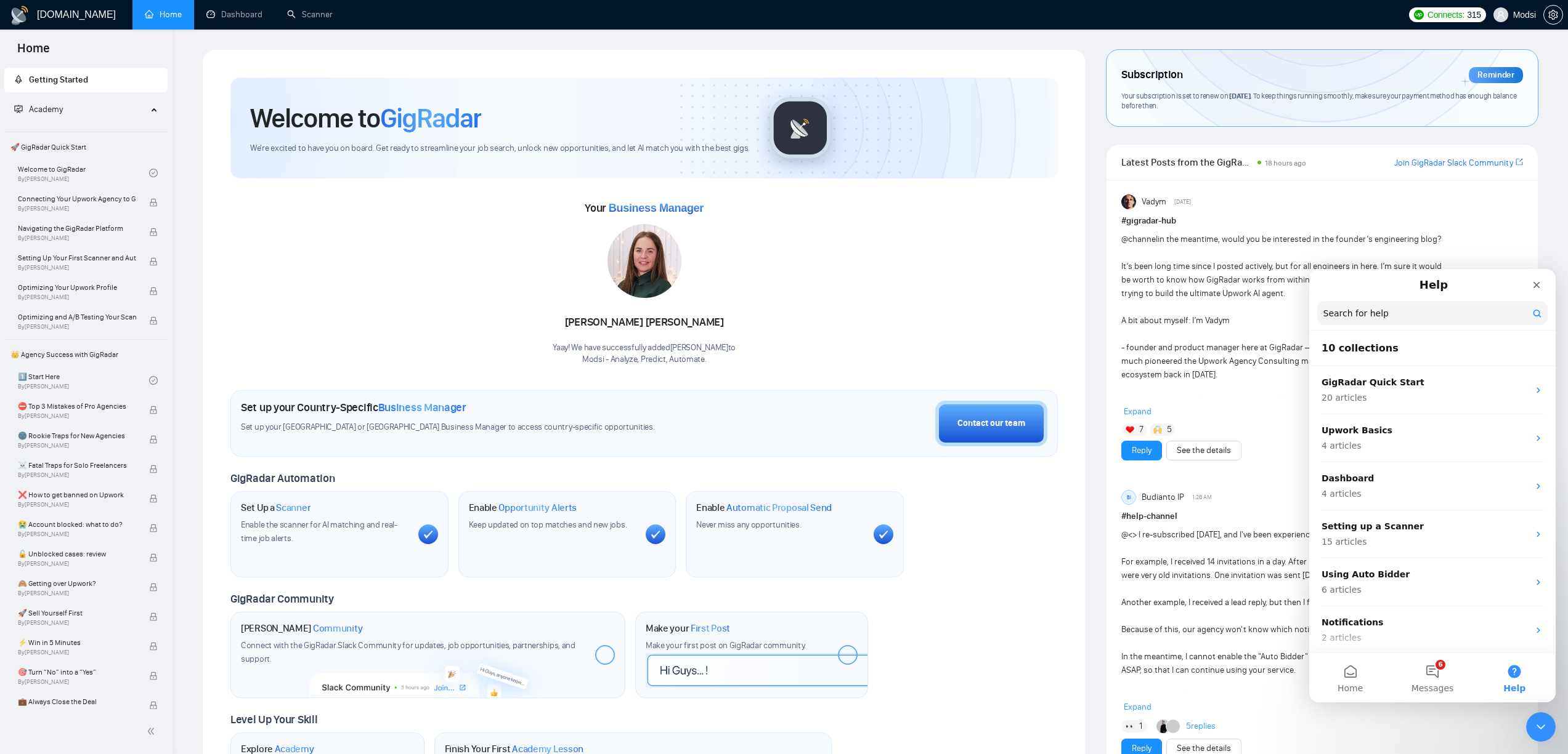
scroll to position [0, 0]
click at [1452, 681] on button "6 Messages" at bounding box center [1431, 677] width 82 height 49
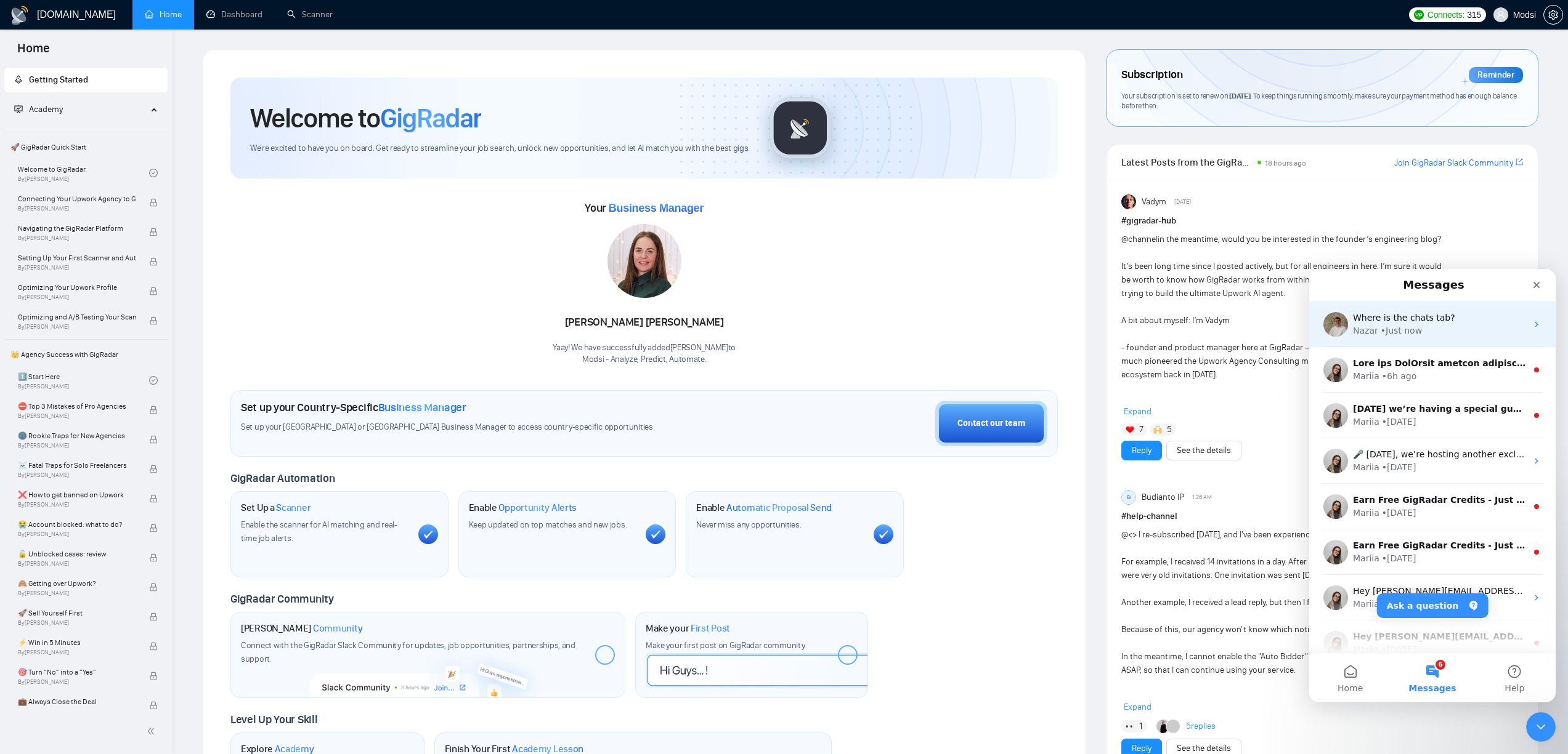
click at [1427, 338] on div "Where is the chats tab? Nazar • Just now" at bounding box center [1431, 324] width 246 height 45
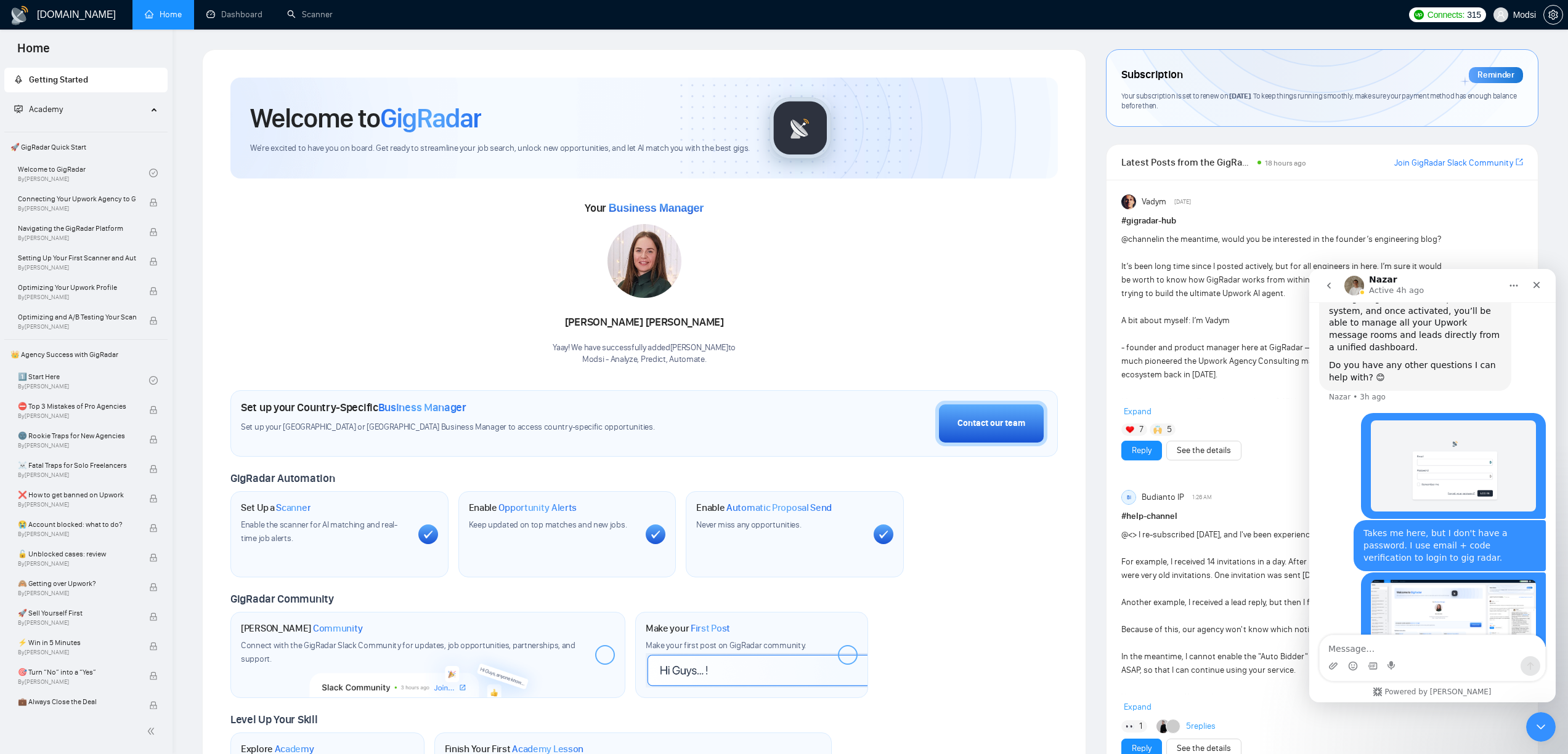
scroll to position [1113, 0]
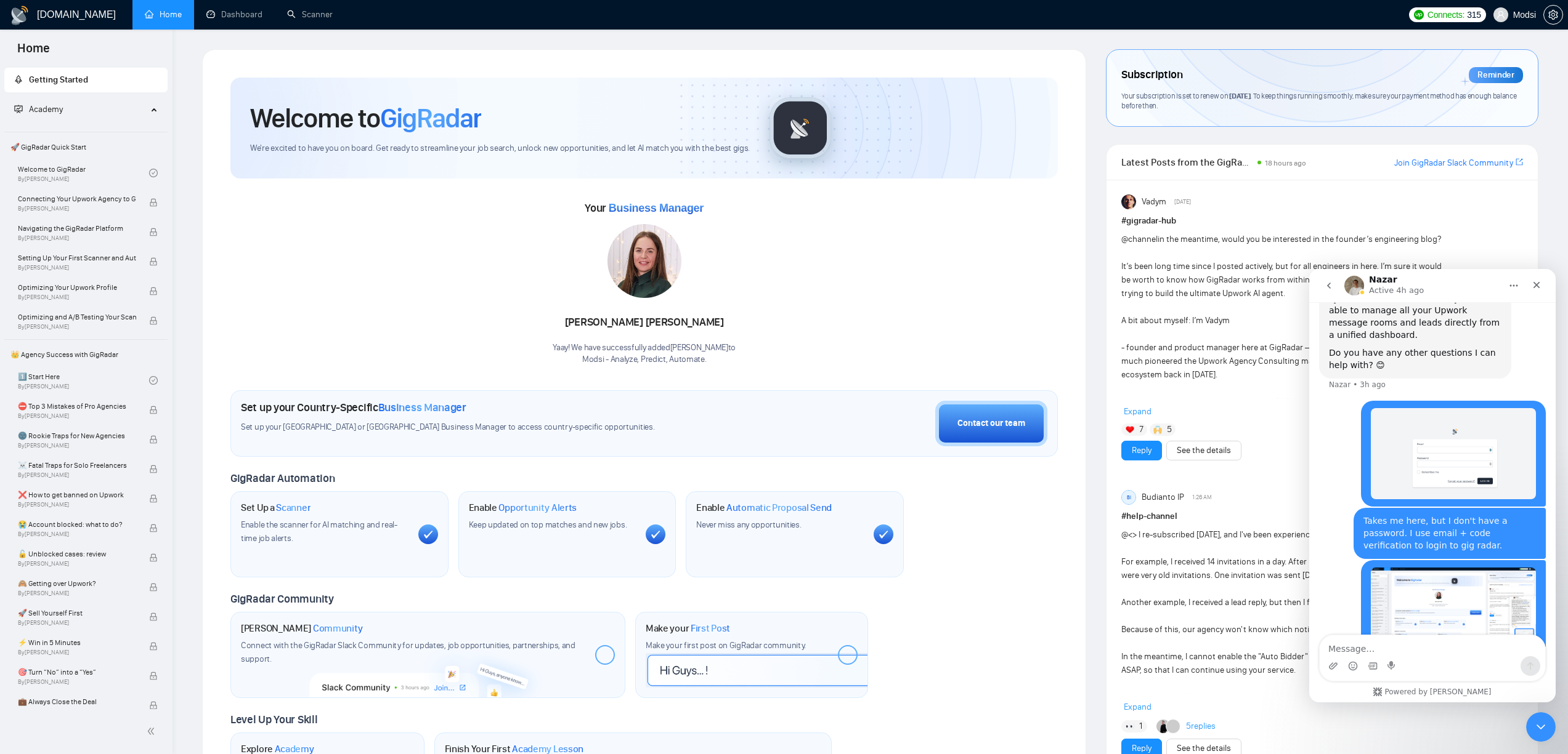
click at [893, 290] on div "Your Business Manager Marta Kushnir Yaay! We have successfully added Marta Kush…" at bounding box center [644, 282] width 827 height 168
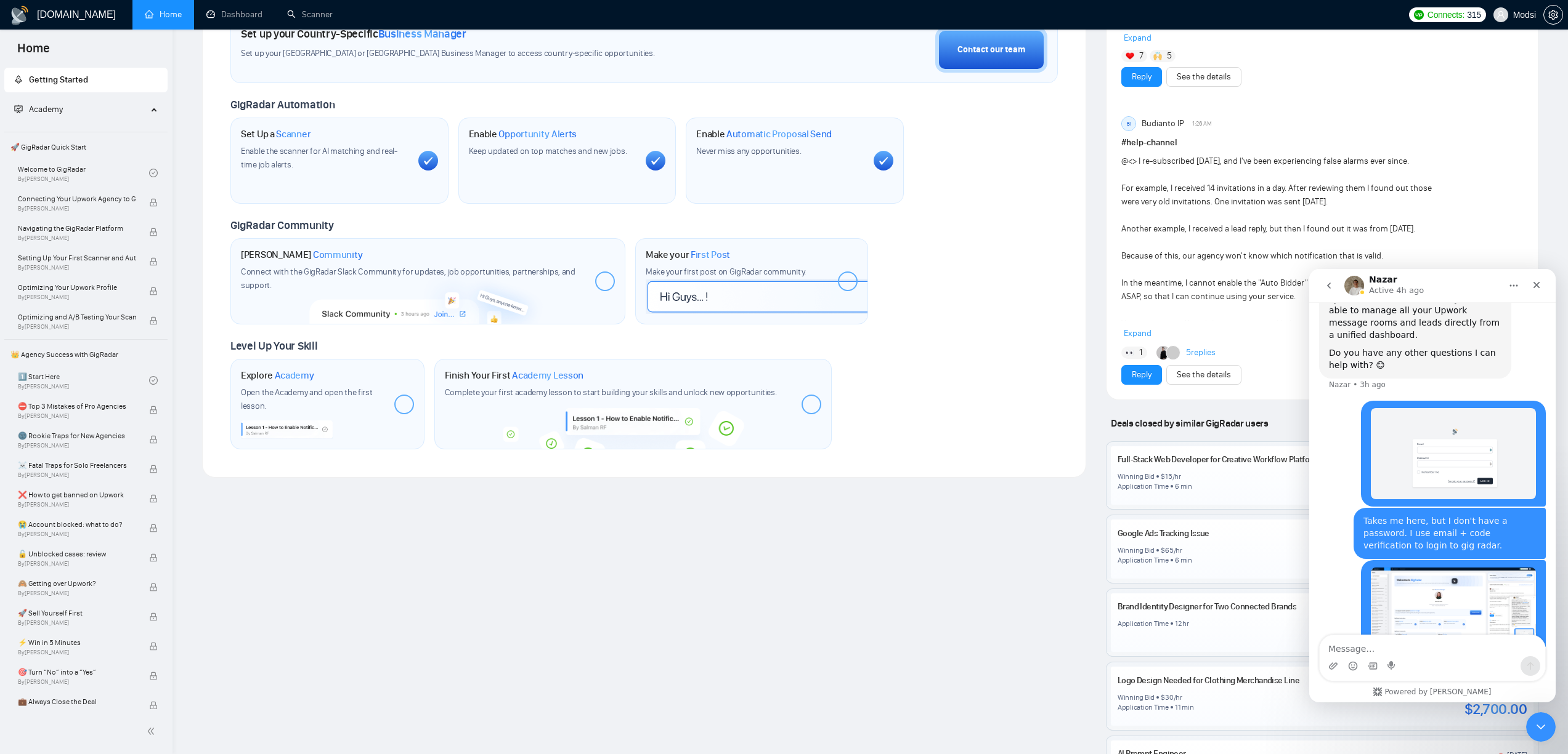
scroll to position [381, 0]
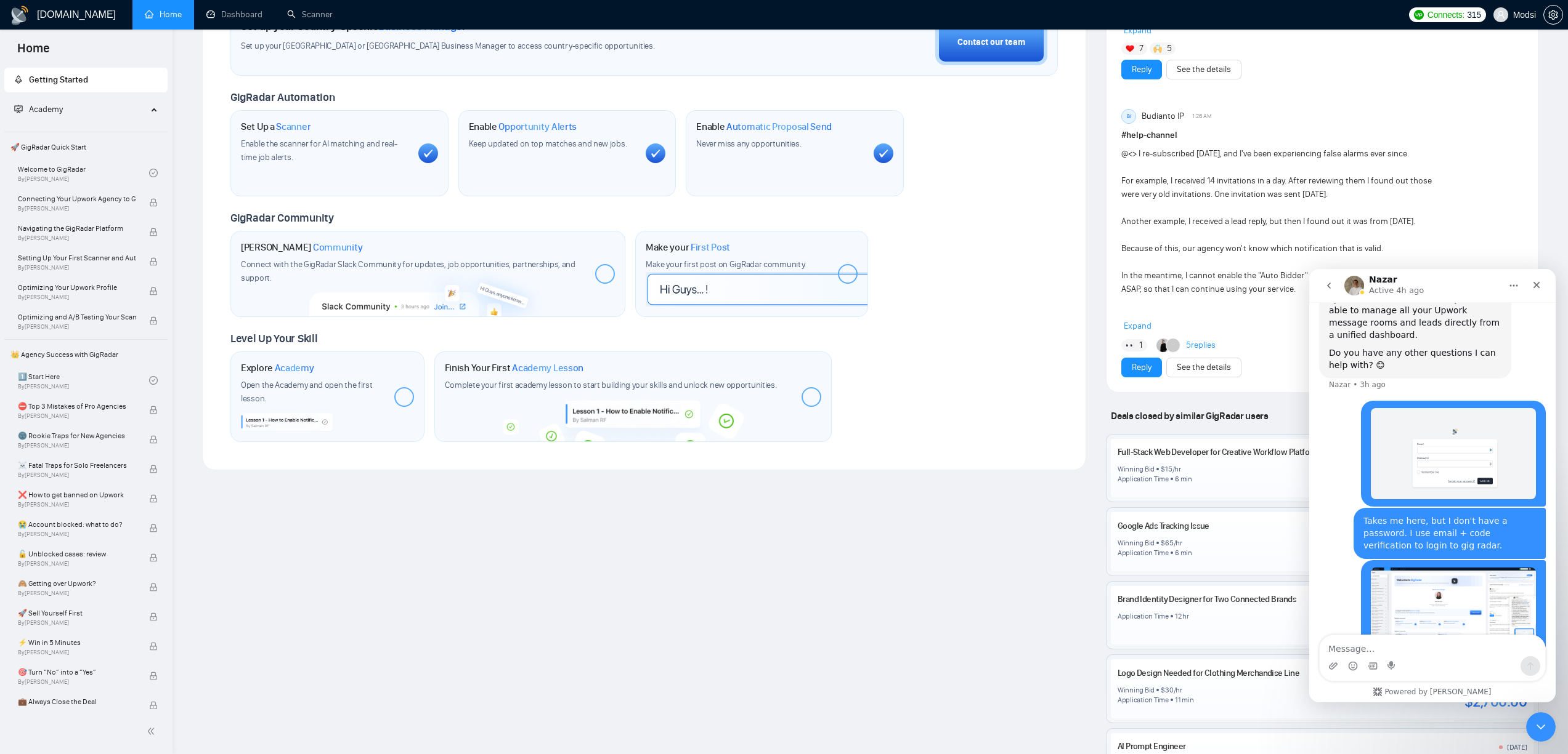
click at [814, 399] on span at bounding box center [811, 396] width 19 height 19
click at [842, 286] on img at bounding box center [756, 289] width 221 height 34
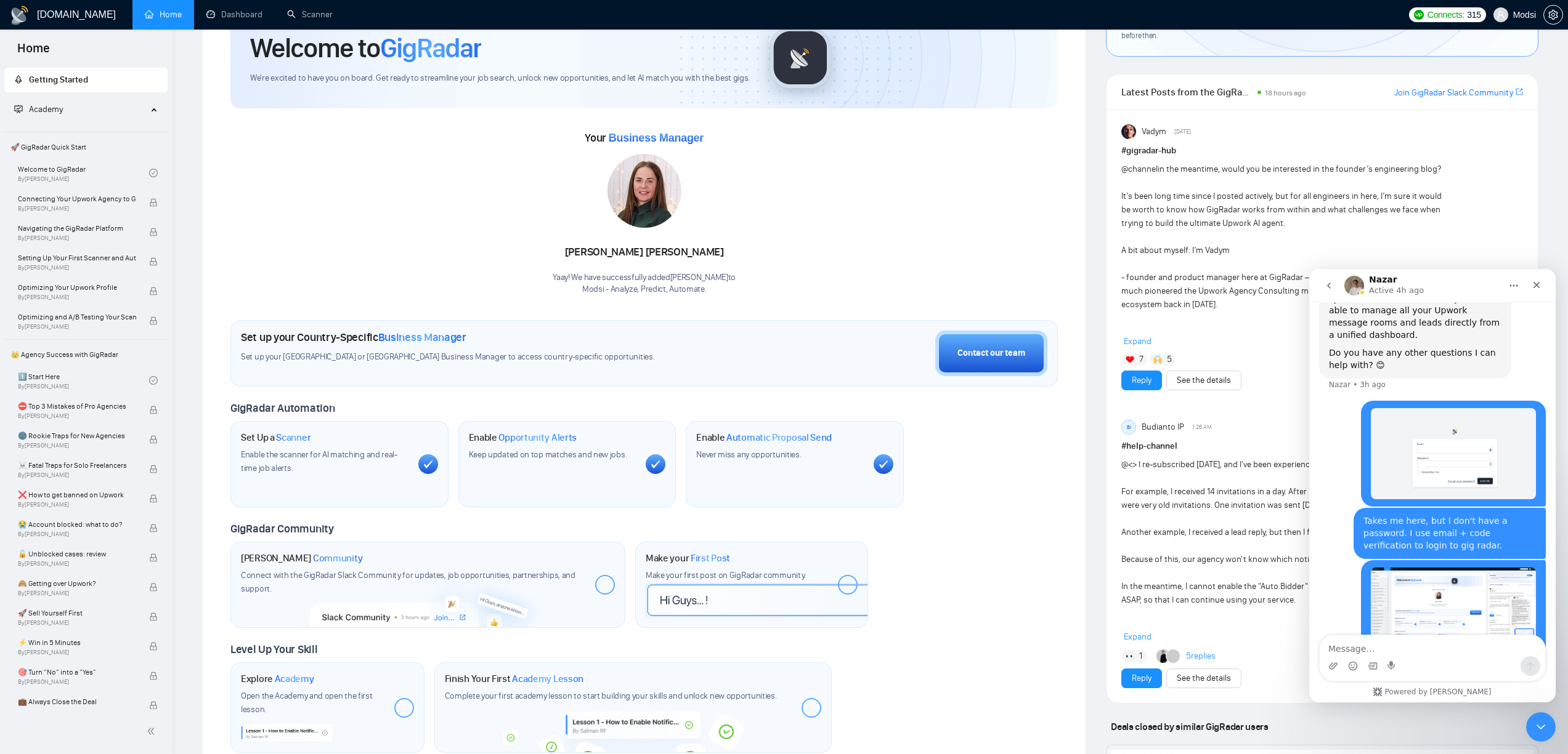
scroll to position [0, 0]
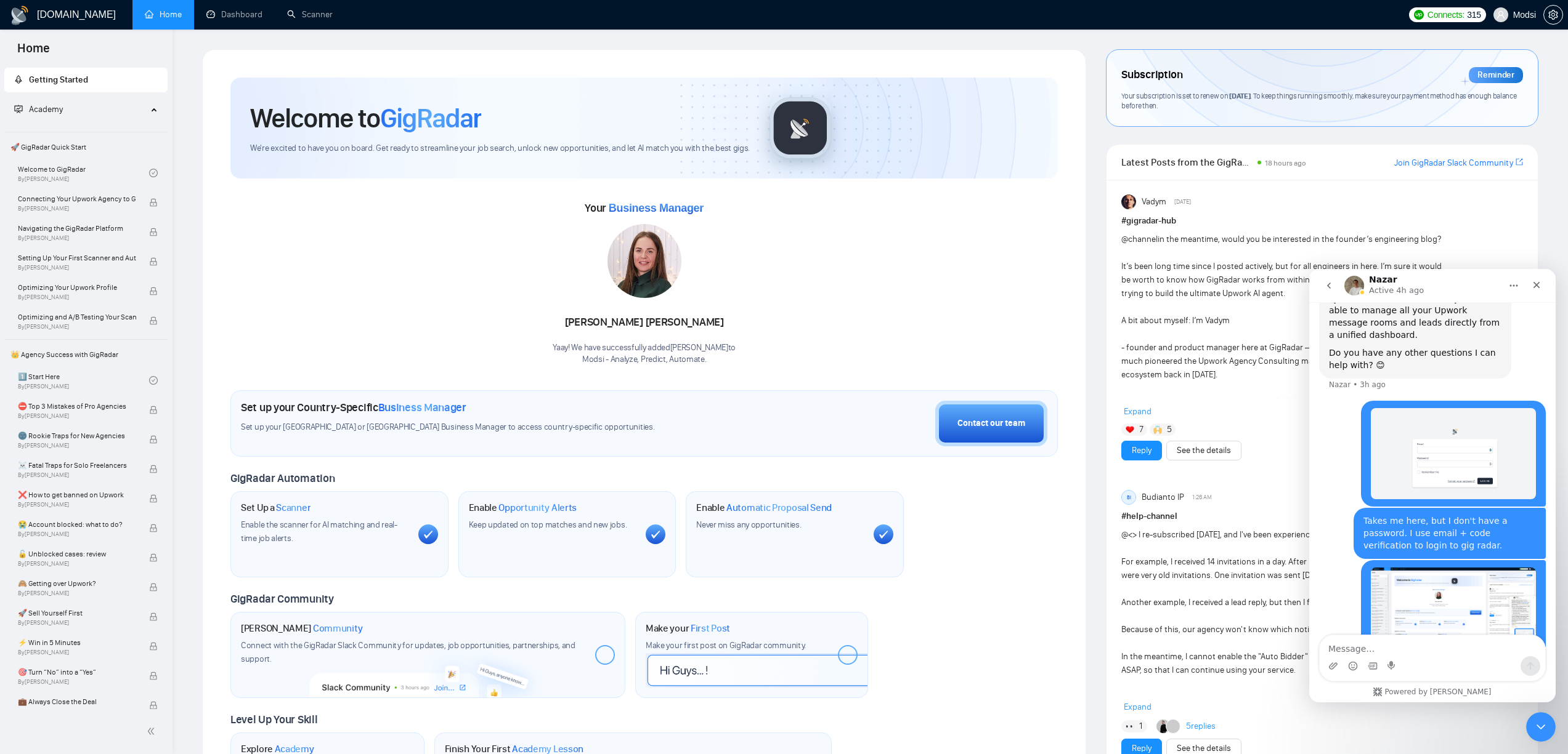
click at [92, 104] on span "Academy" at bounding box center [80, 110] width 133 height 25
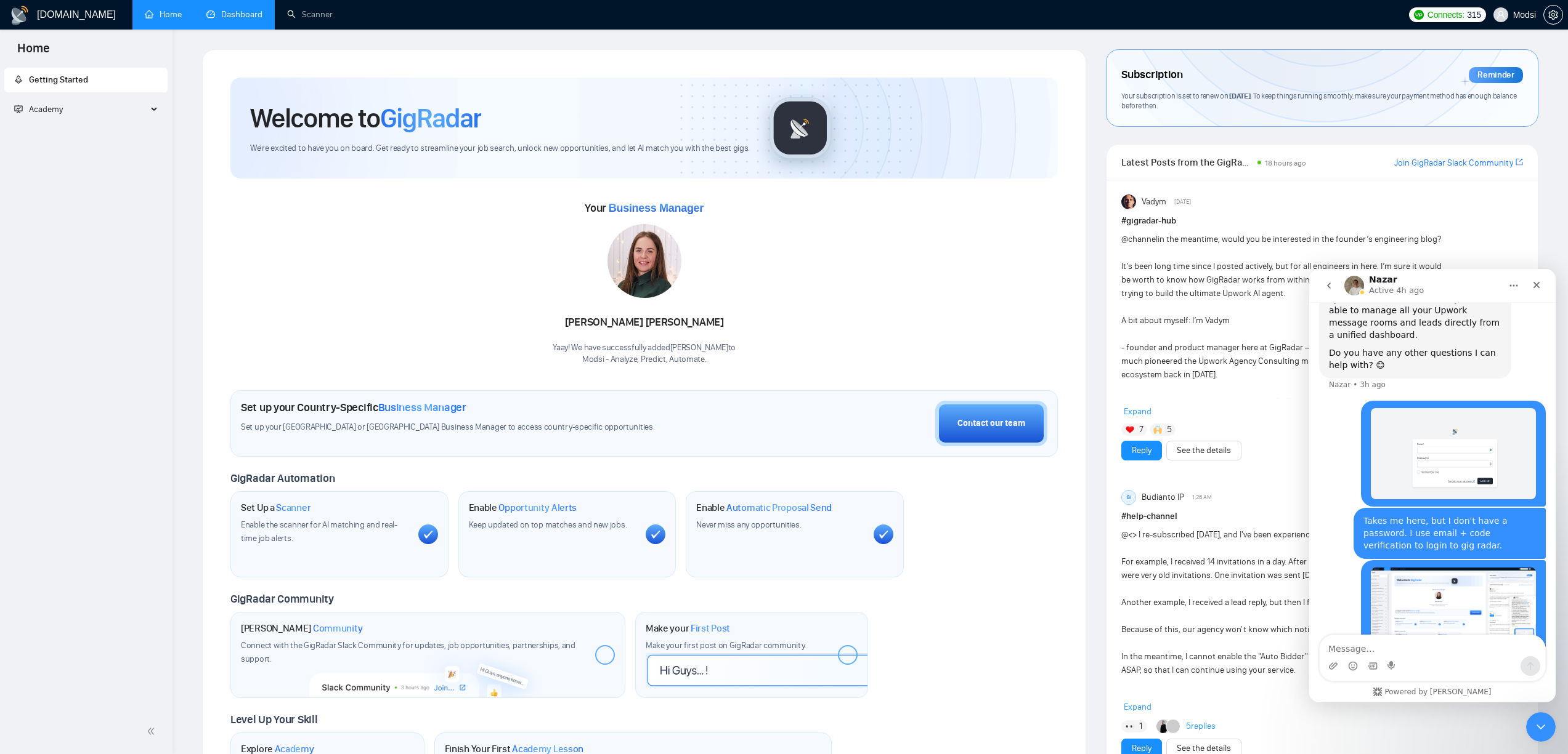
click at [207, 19] on link "Dashboard" at bounding box center [234, 14] width 56 height 10
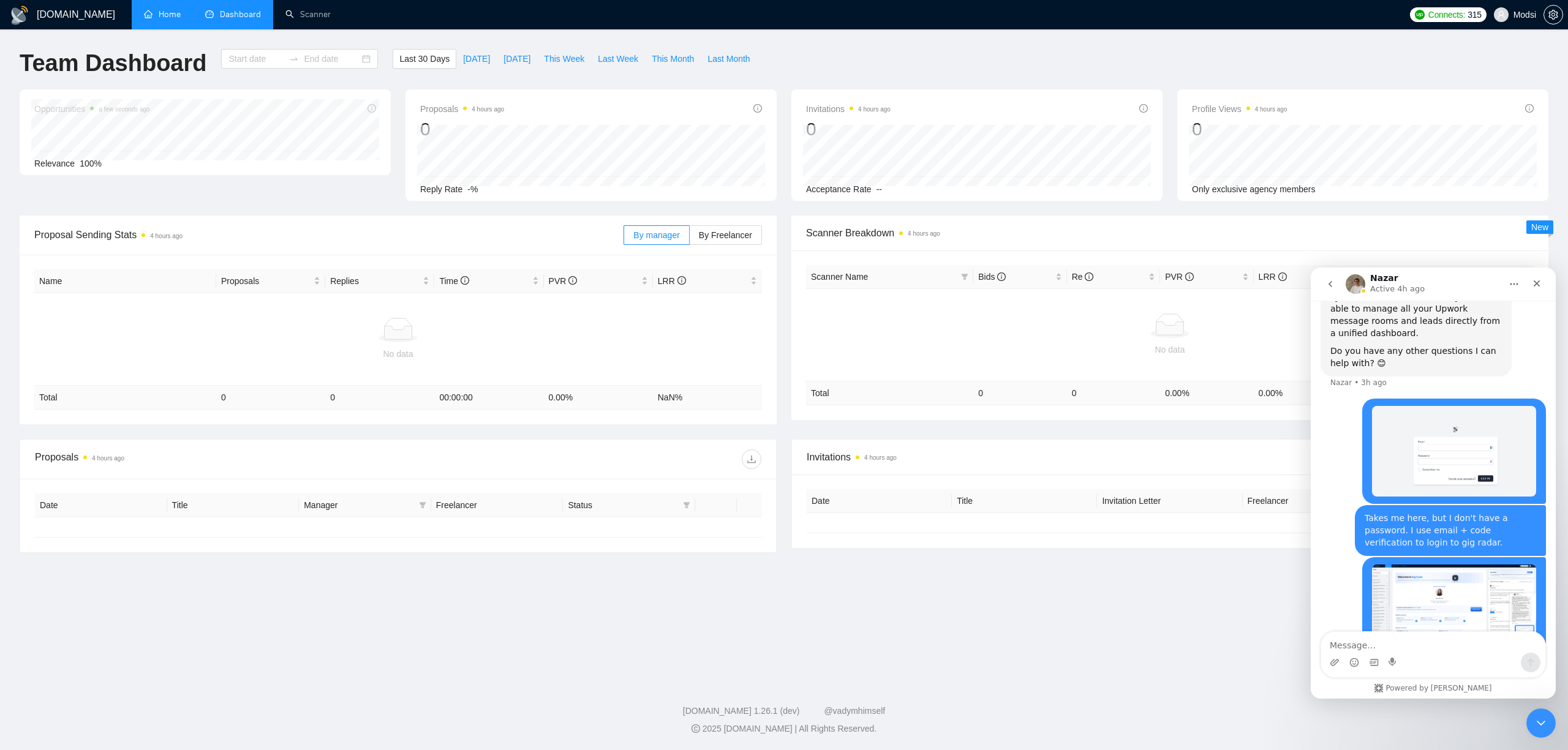
type input "2025-09-13"
type input "2025-10-13"
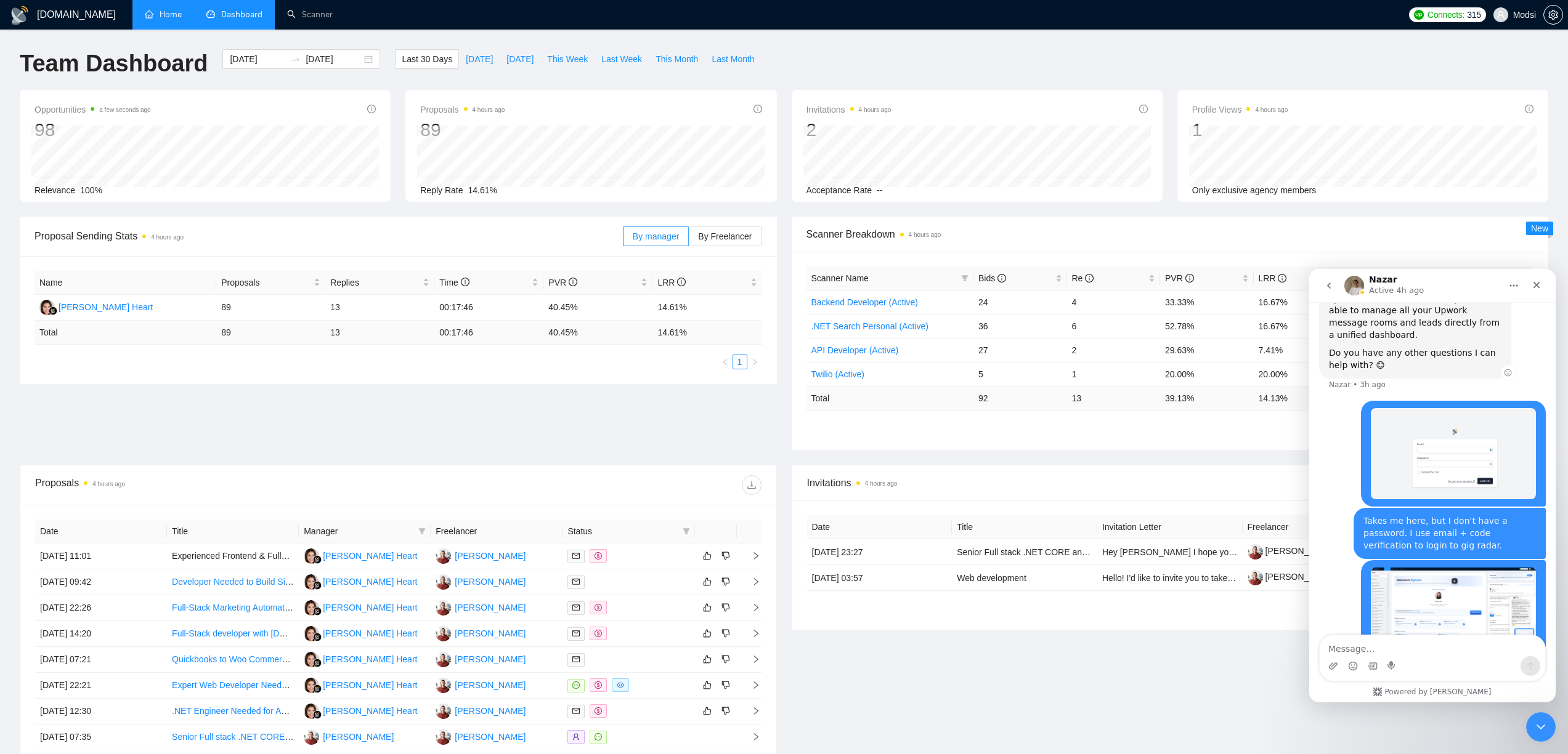
drag, startPoint x: 1366, startPoint y: 297, endPoint x: 1356, endPoint y: 304, distance: 12.2
click at [1356, 304] on div "Nazar Active 4h ago Ask us anything, or share your feedback. Can I be given acc…" at bounding box center [1431, 486] width 246 height 433
click at [1535, 289] on icon "Close" at bounding box center [1536, 285] width 10 height 10
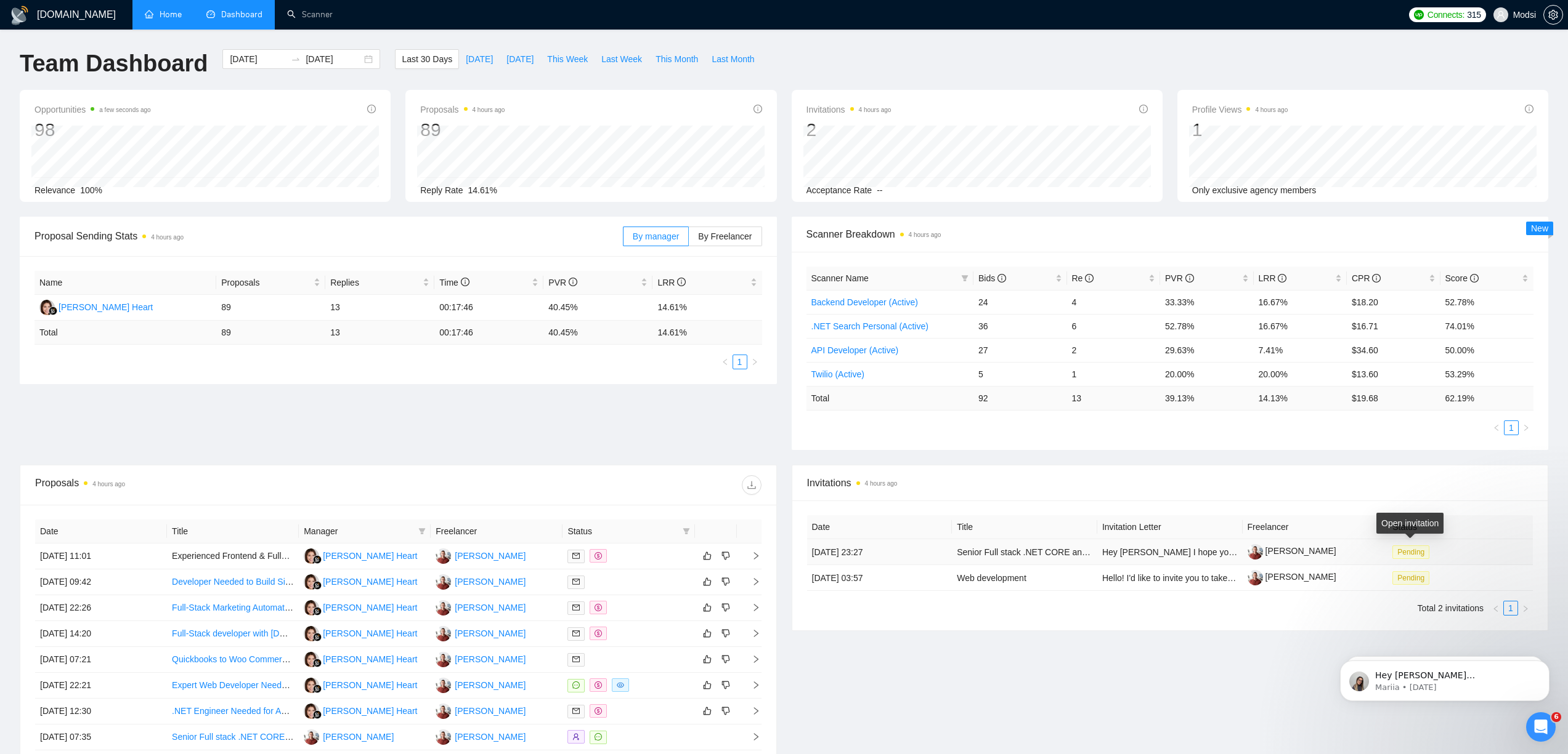
scroll to position [1113, 0]
click at [1413, 554] on span "Pending" at bounding box center [1410, 552] width 37 height 14
